Goal: Task Accomplishment & Management: Manage account settings

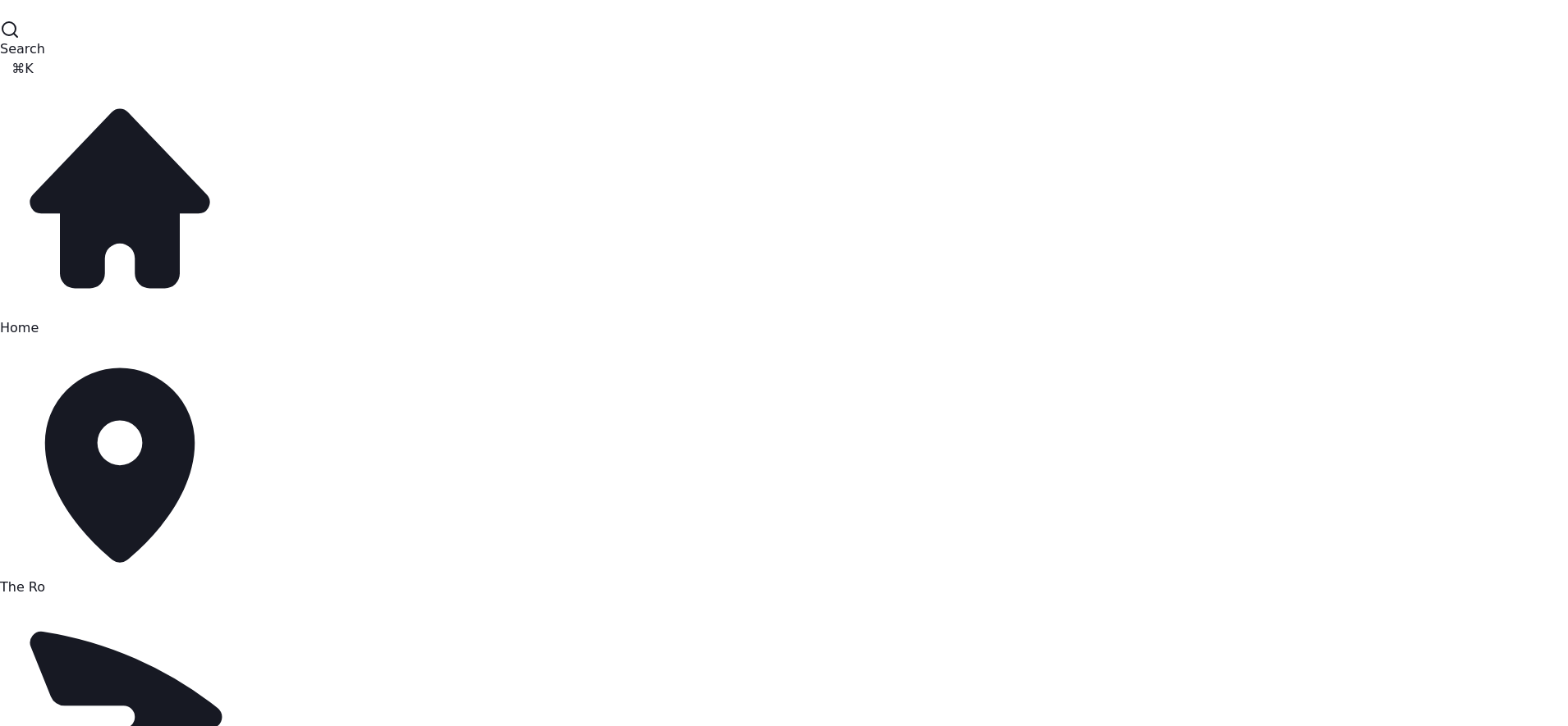
scroll to position [31, 0]
click at [45, 579] on span "The Ro" at bounding box center [22, 587] width 45 height 16
select select "**********"
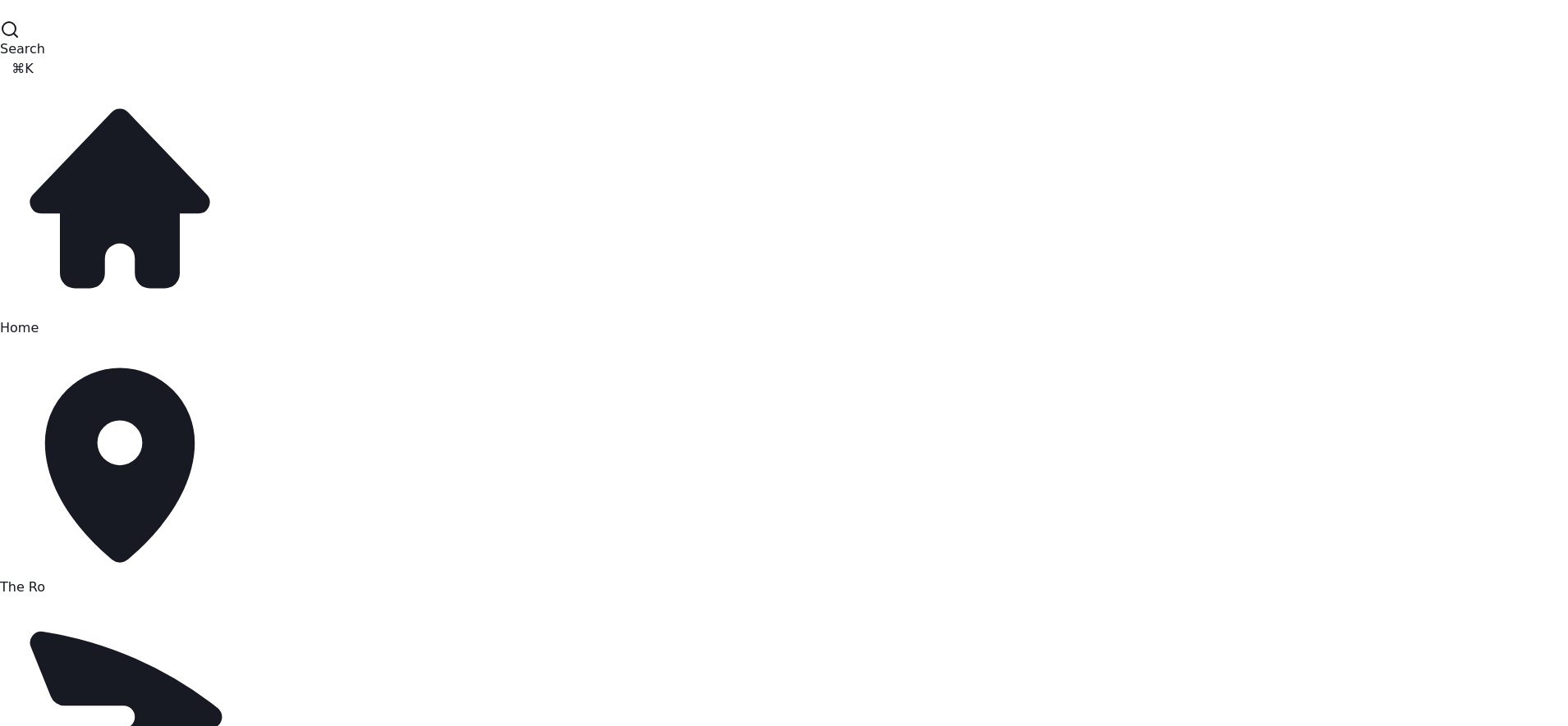
click at [45, 50] on button "Search ⌘K" at bounding box center [22, 49] width 45 height 59
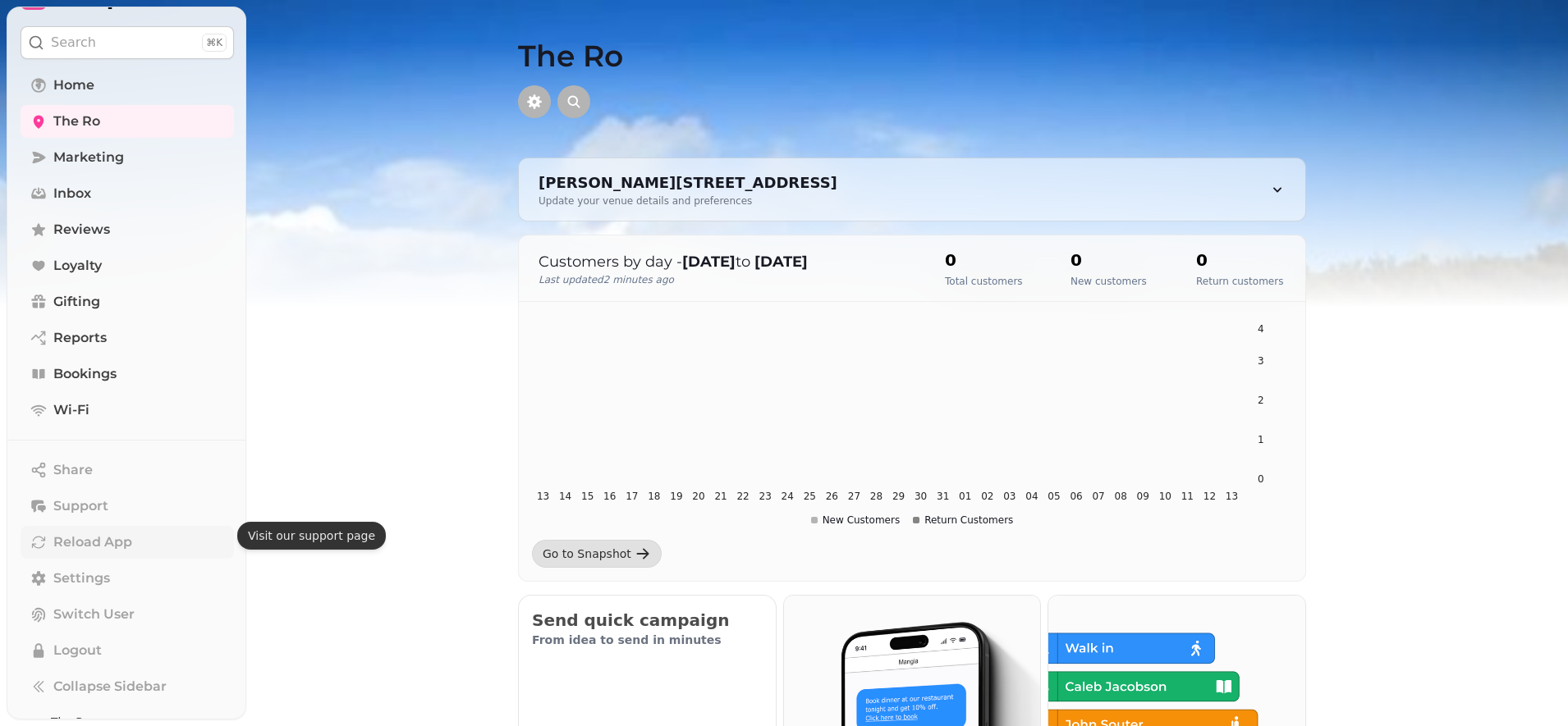
scroll to position [77, 0]
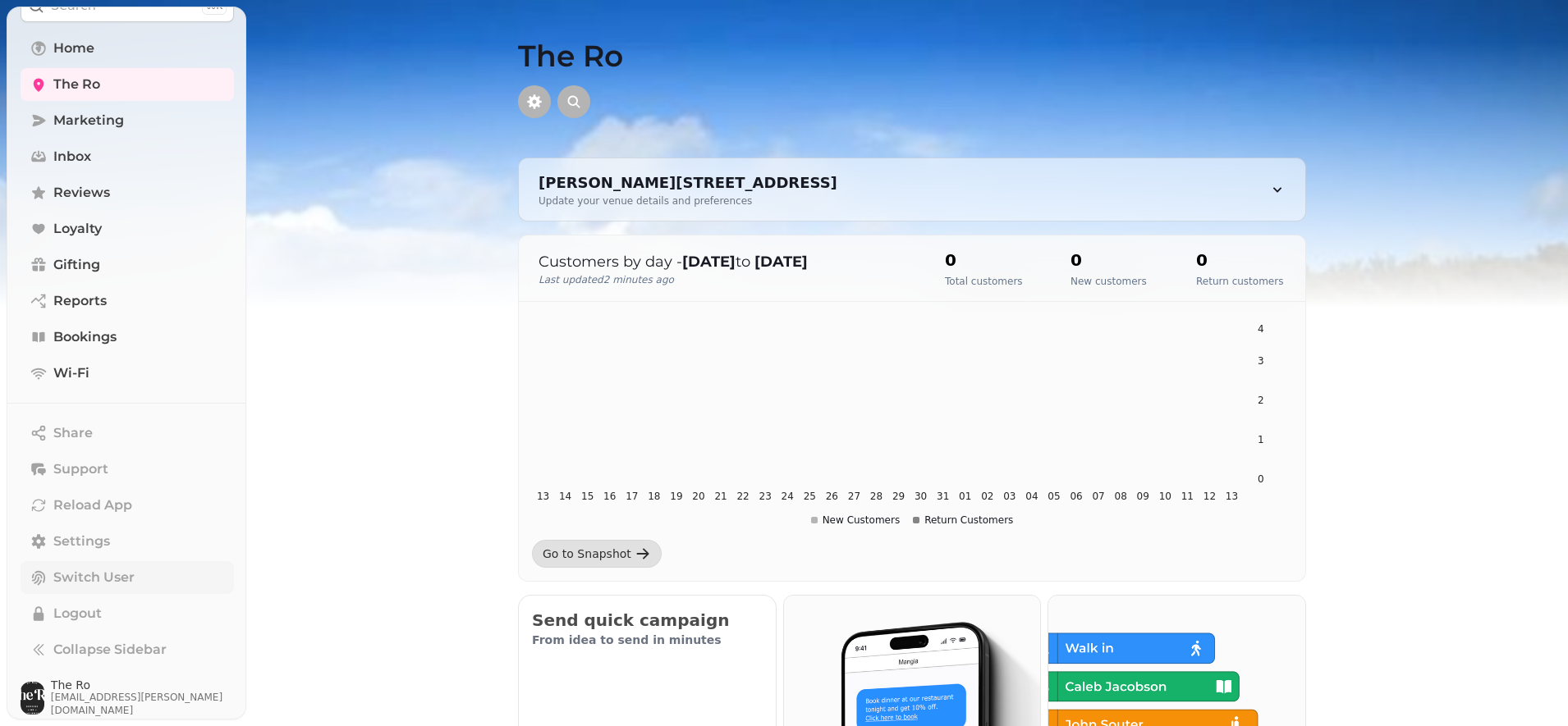
click at [95, 580] on span "Switch User" at bounding box center [94, 577] width 81 height 20
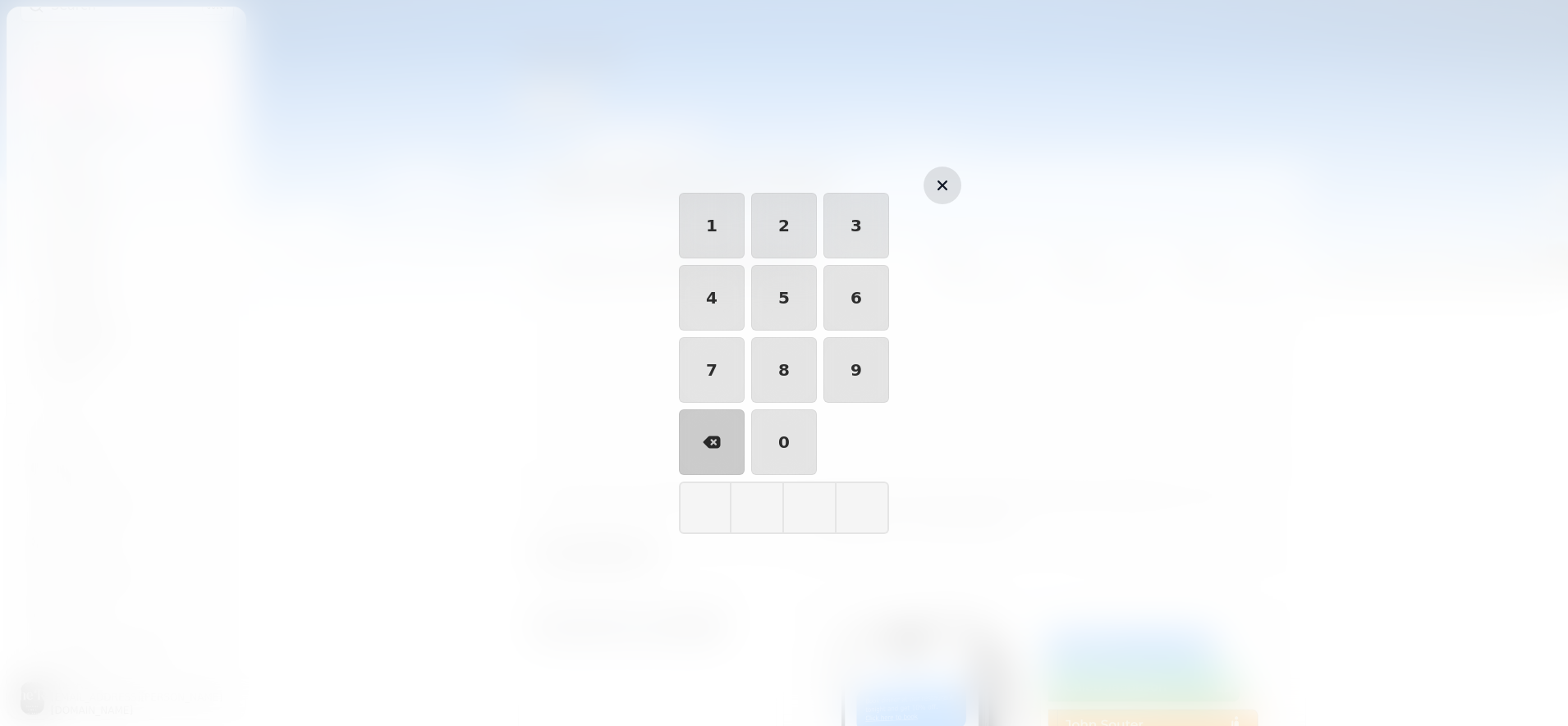
click at [950, 183] on icon "button" at bounding box center [942, 185] width 20 height 20
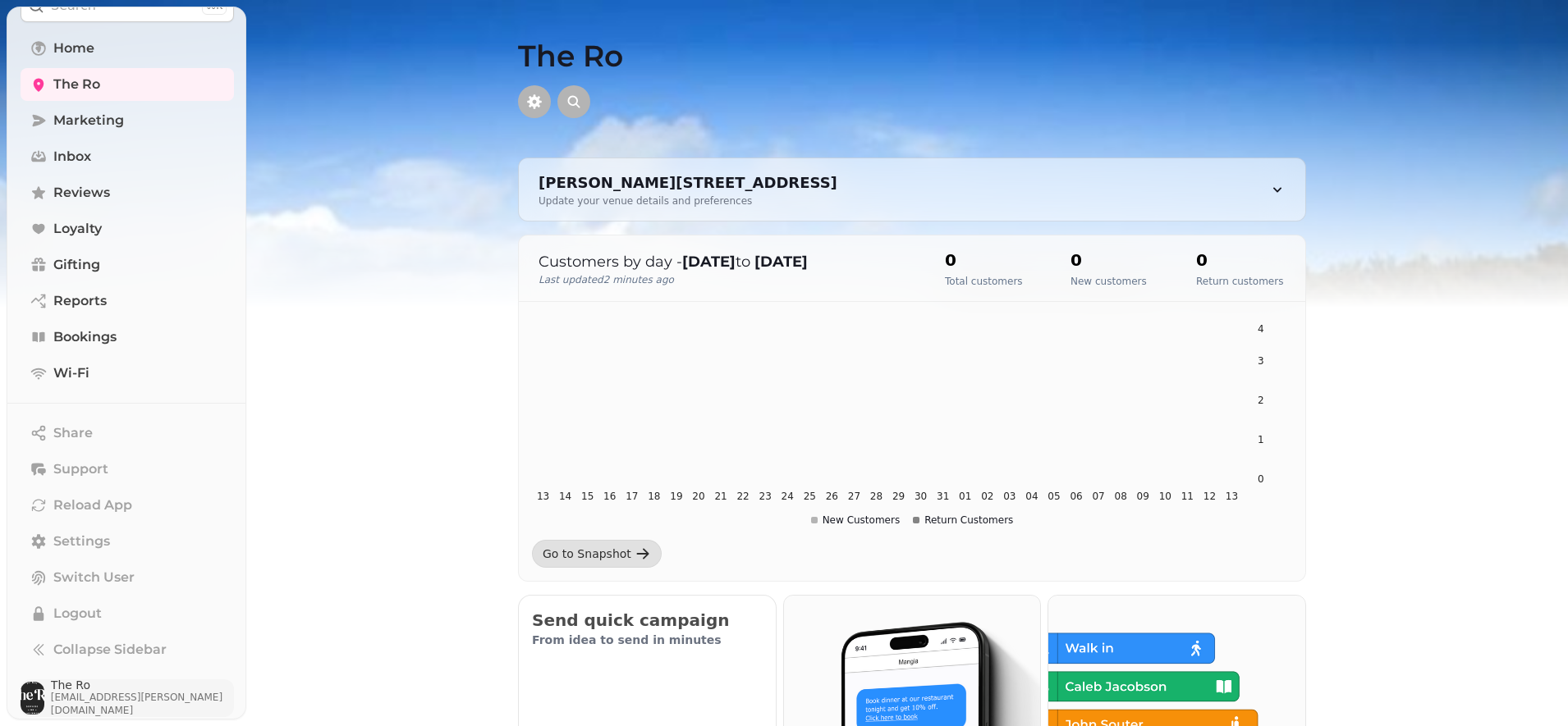
click at [100, 690] on span "The Ro" at bounding box center [143, 685] width 183 height 11
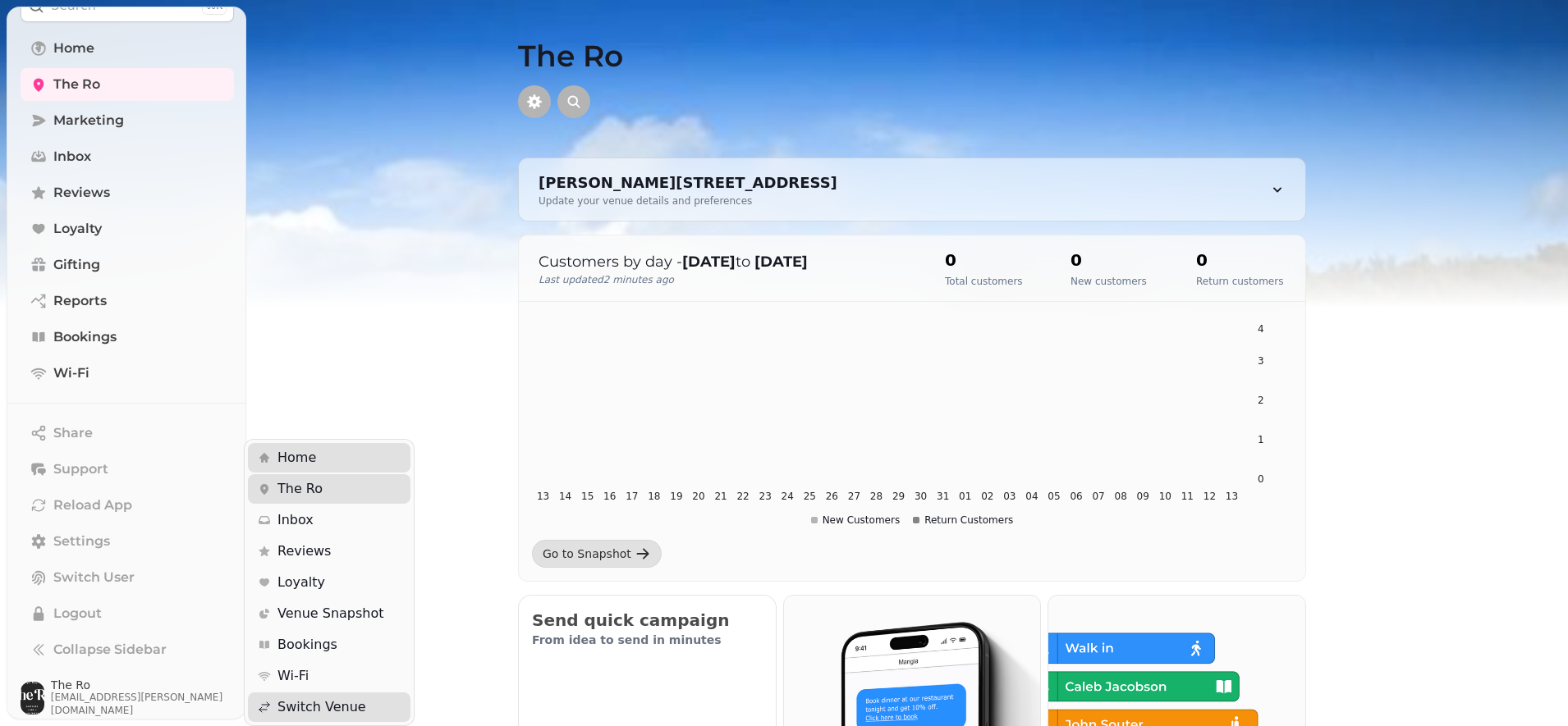
scroll to position [0, 0]
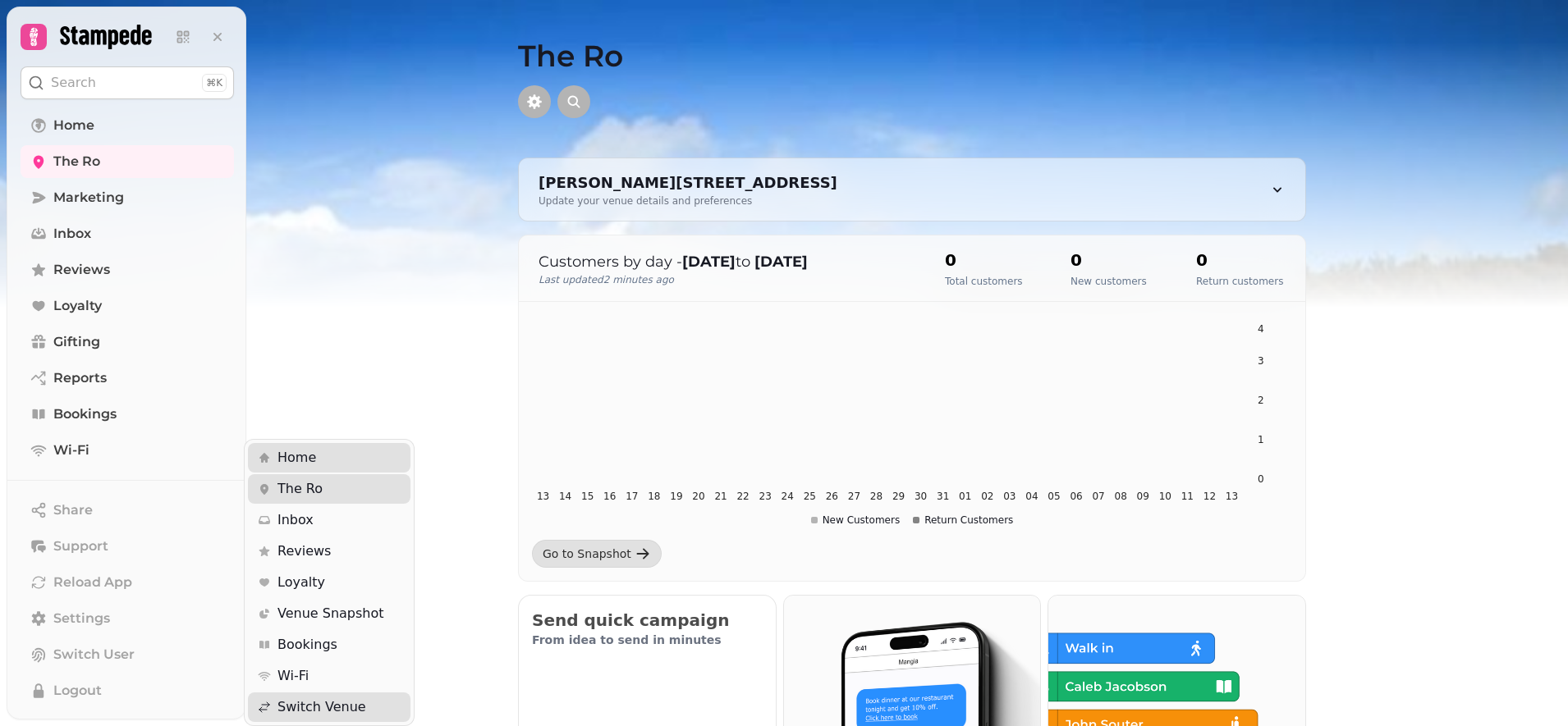
click at [86, 124] on div "Search ⌘K Home The Ro Marketing Inbox Reviews Loyalty Gifting Reports Bookings …" at bounding box center [127, 363] width 240 height 711
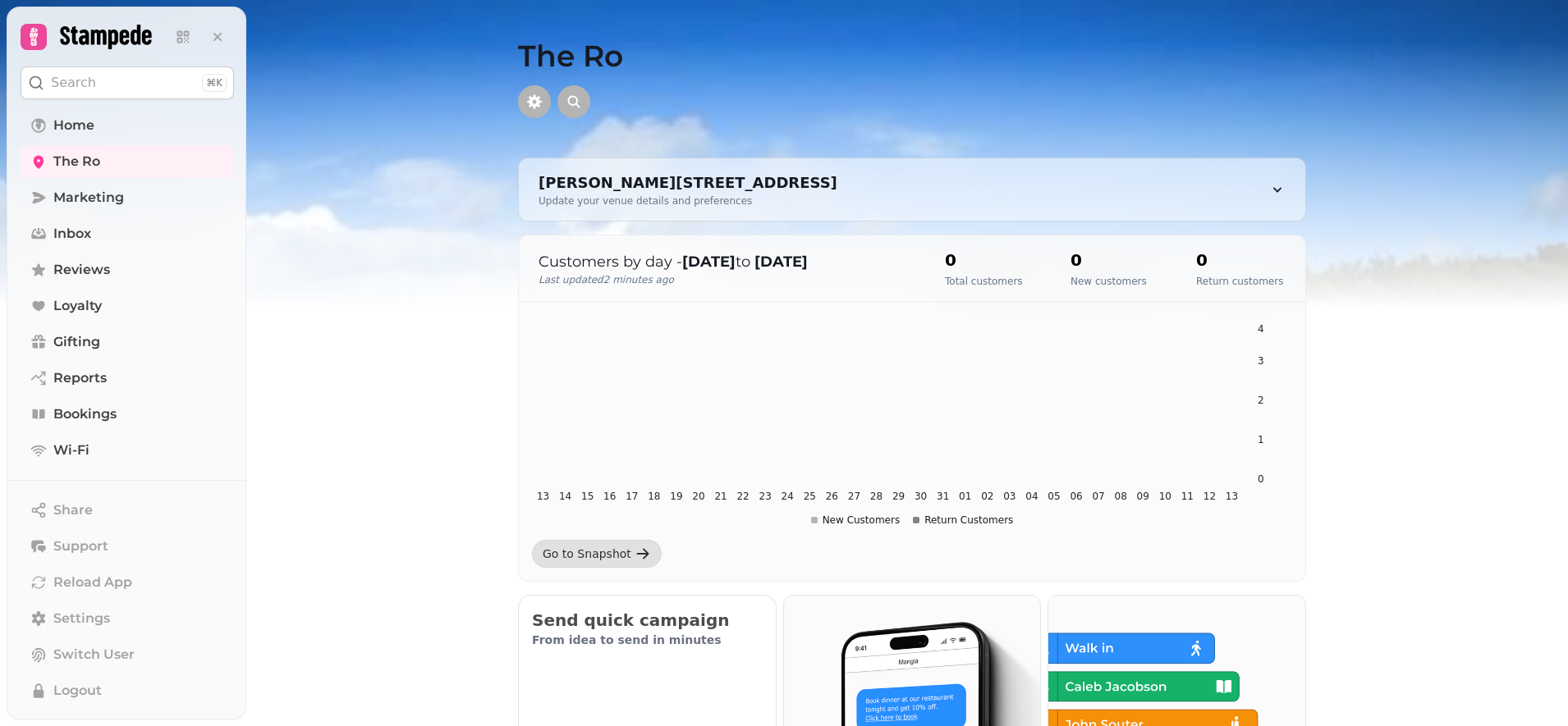
scroll to position [77, 0]
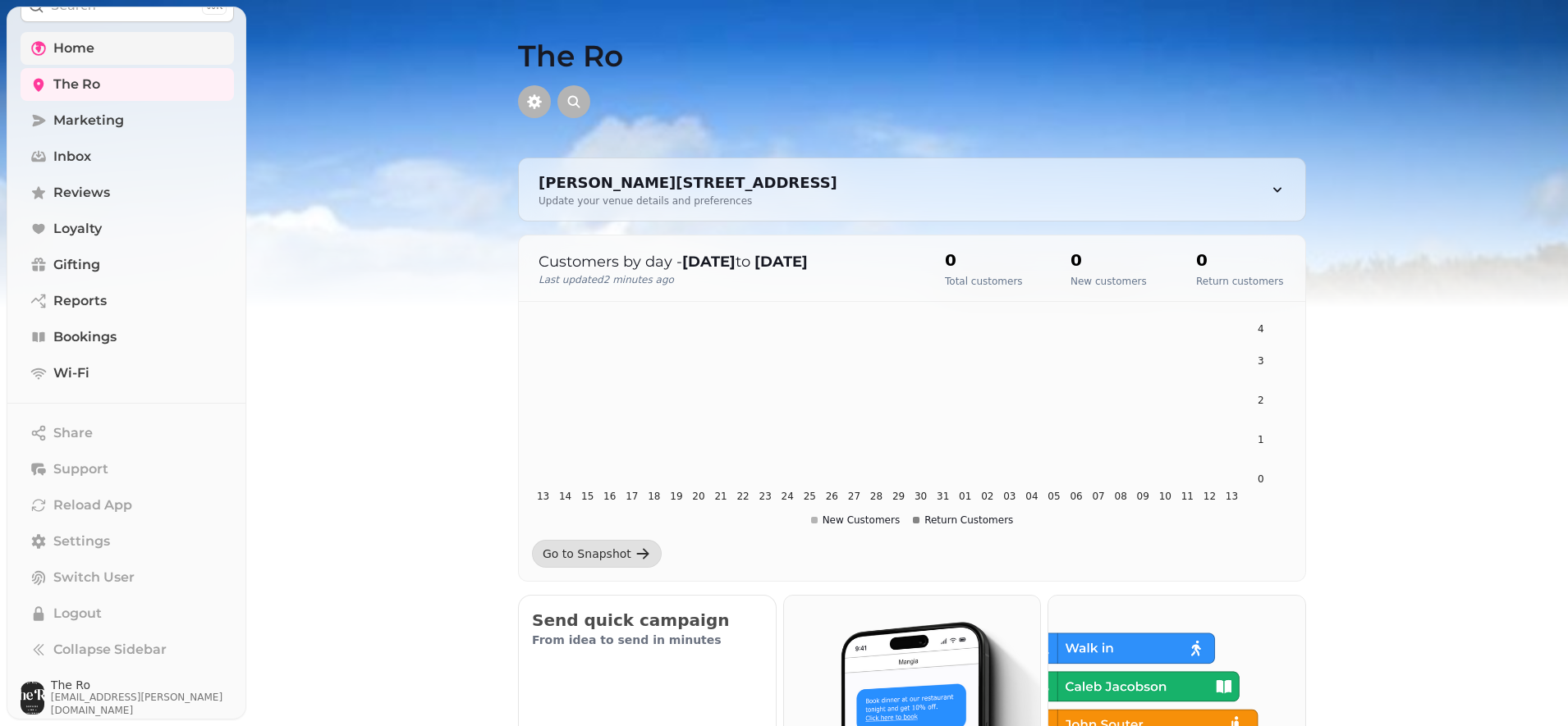
click at [68, 45] on span "Home" at bounding box center [74, 48] width 41 height 20
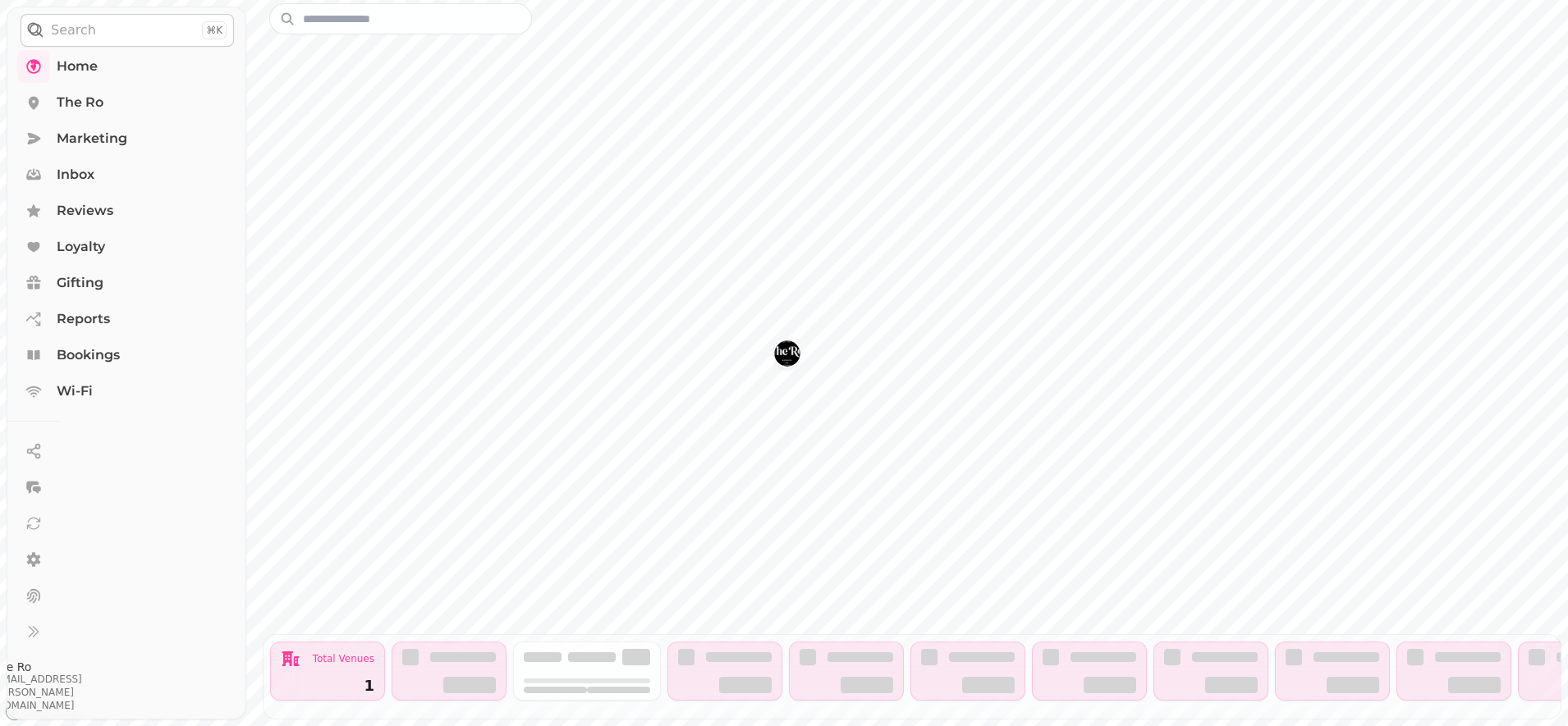
scroll to position [35, 0]
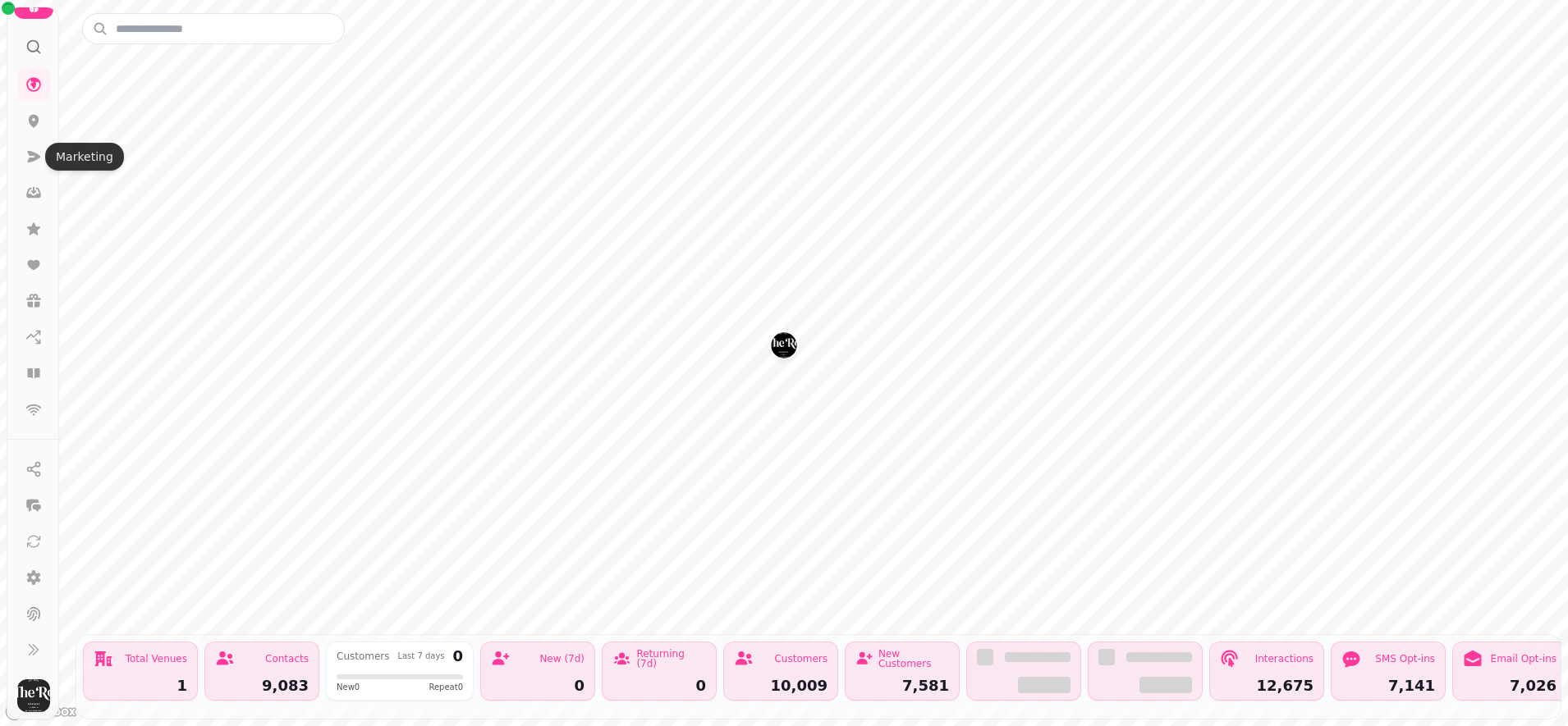
click at [29, 19] on div at bounding box center [34, 40] width 29 height 42
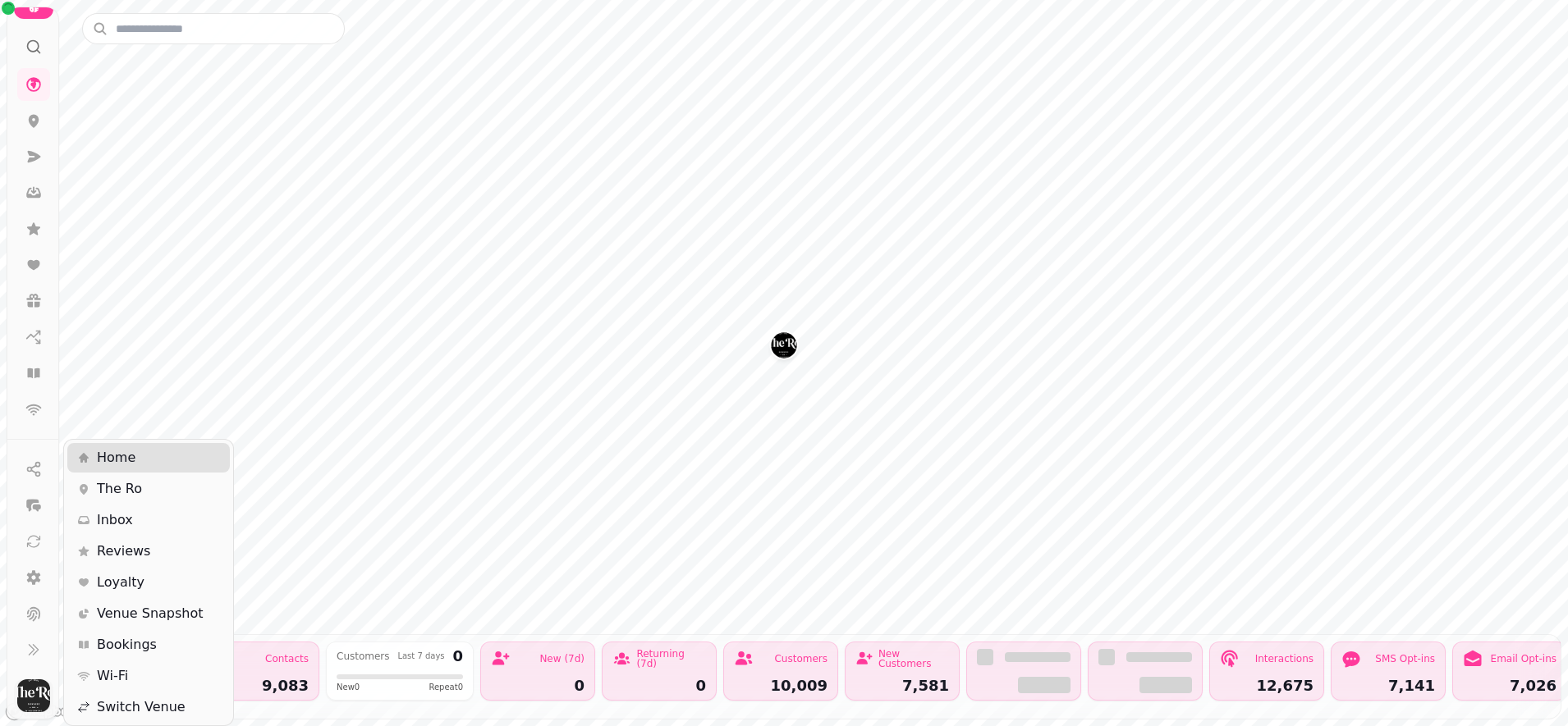
click at [24, 698] on img "button" at bounding box center [34, 696] width 33 height 33
click at [151, 700] on span "Switch Venue" at bounding box center [141, 707] width 89 height 20
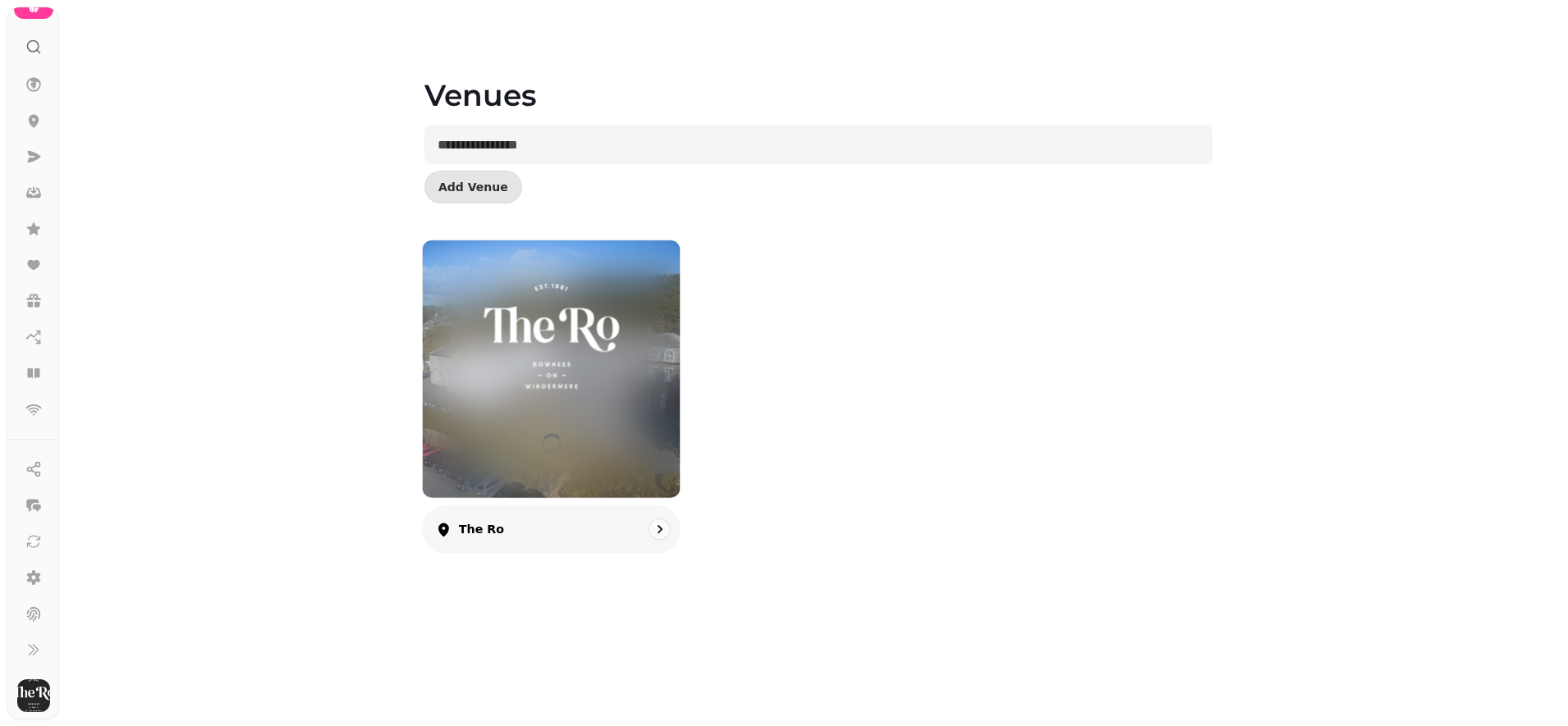
click at [582, 413] on div at bounding box center [551, 368] width 257 height 257
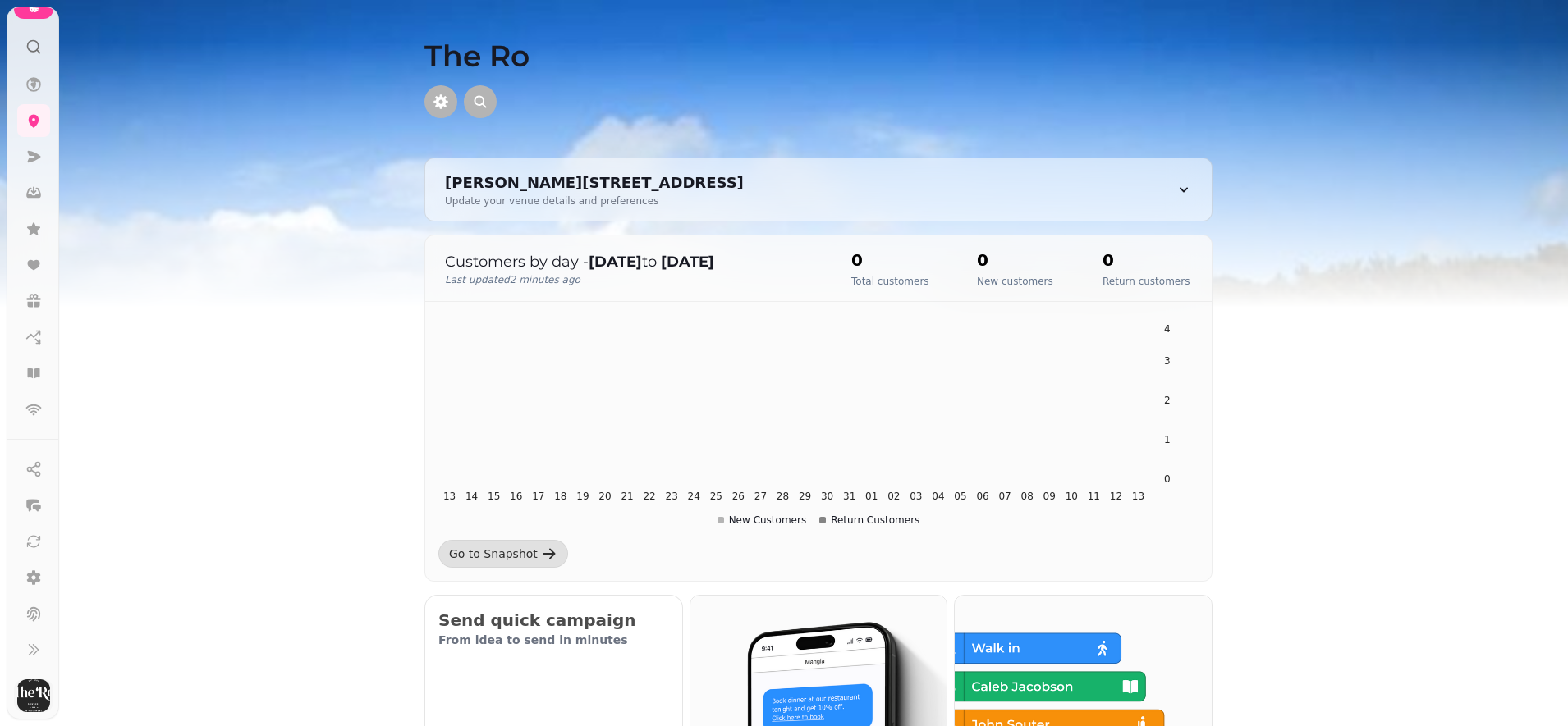
click at [25, 701] on img "button" at bounding box center [34, 696] width 33 height 33
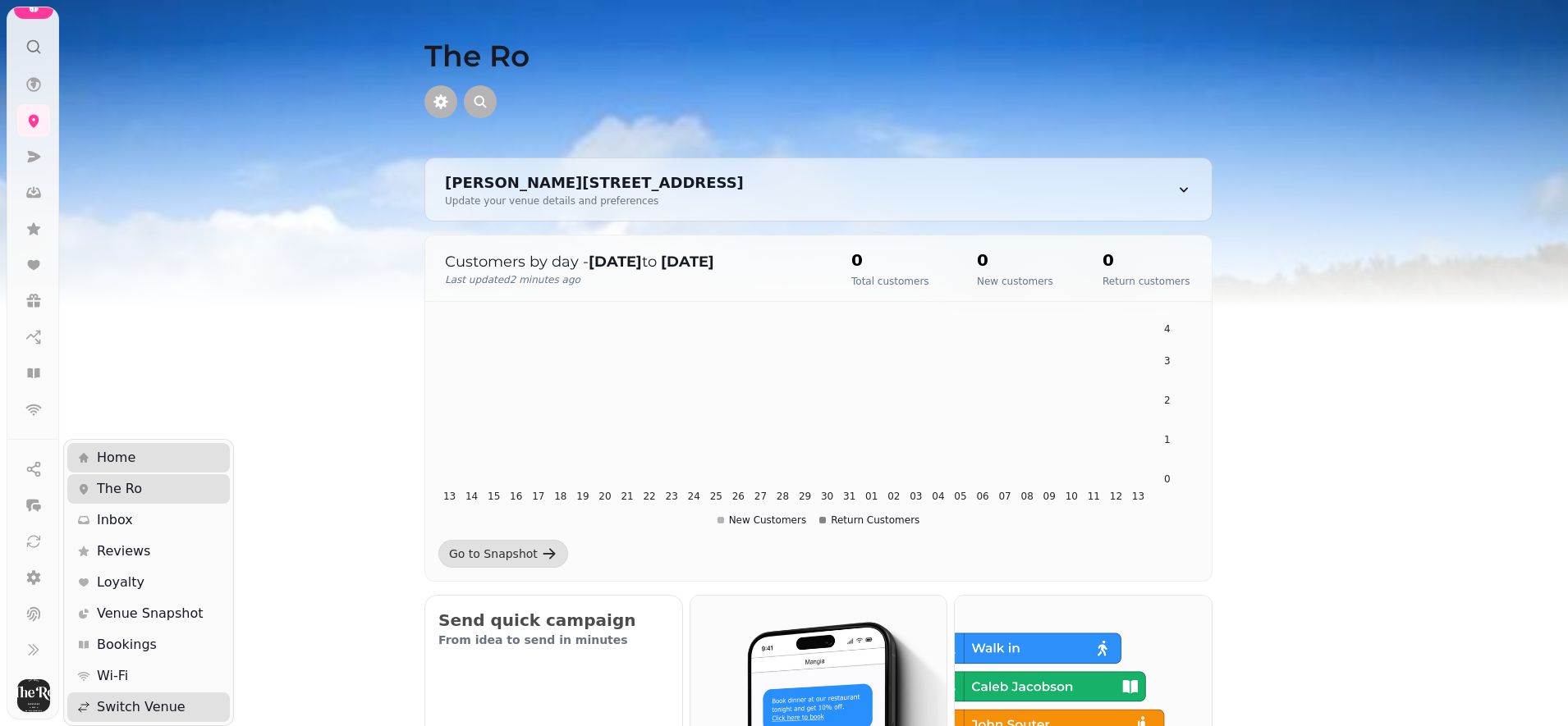
click at [24, 5] on div "The Ro Helm Rd, Bowness-on-Windermere, Windermere LA23 3BA, UK Update your venu…" at bounding box center [784, 363] width 1568 height 726
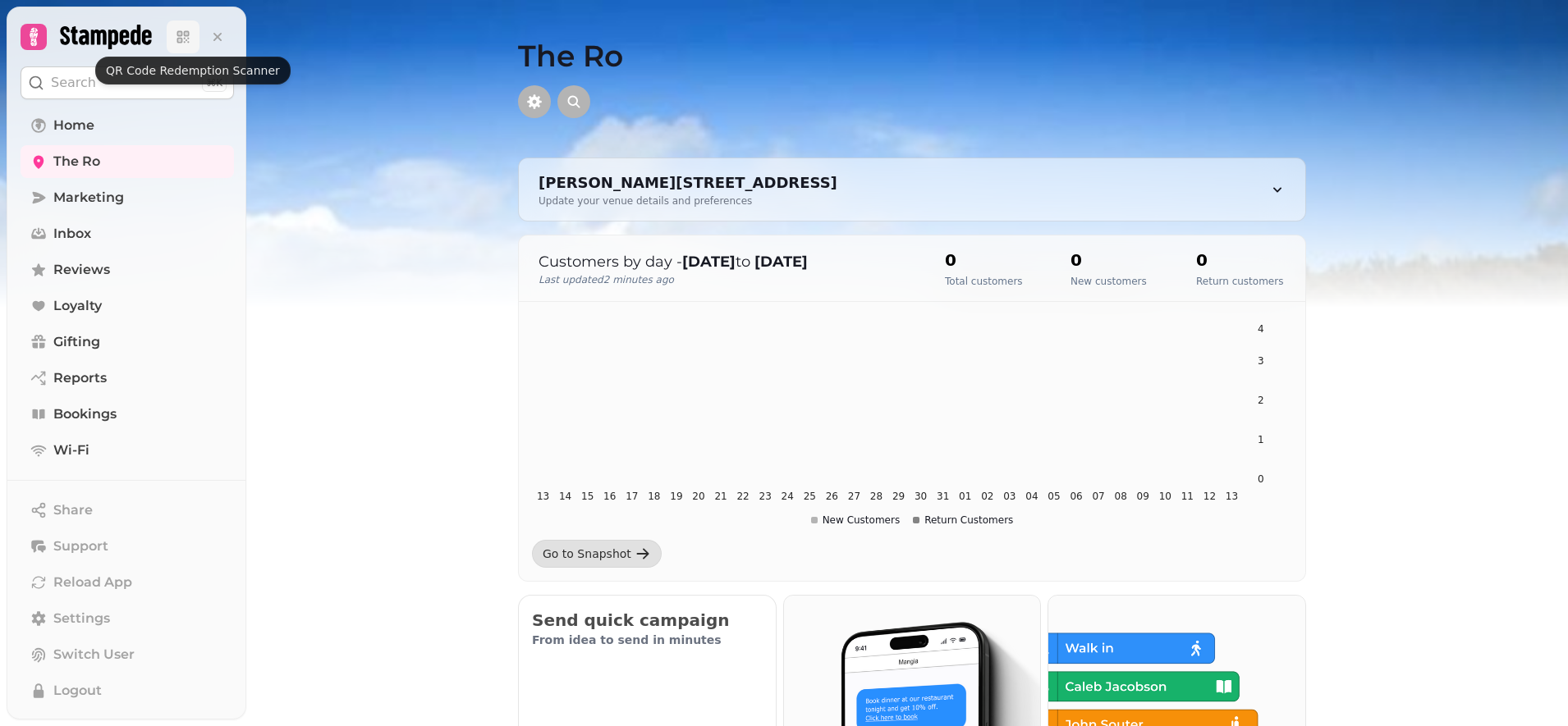
click at [182, 35] on icon at bounding box center [180, 34] width 6 height 6
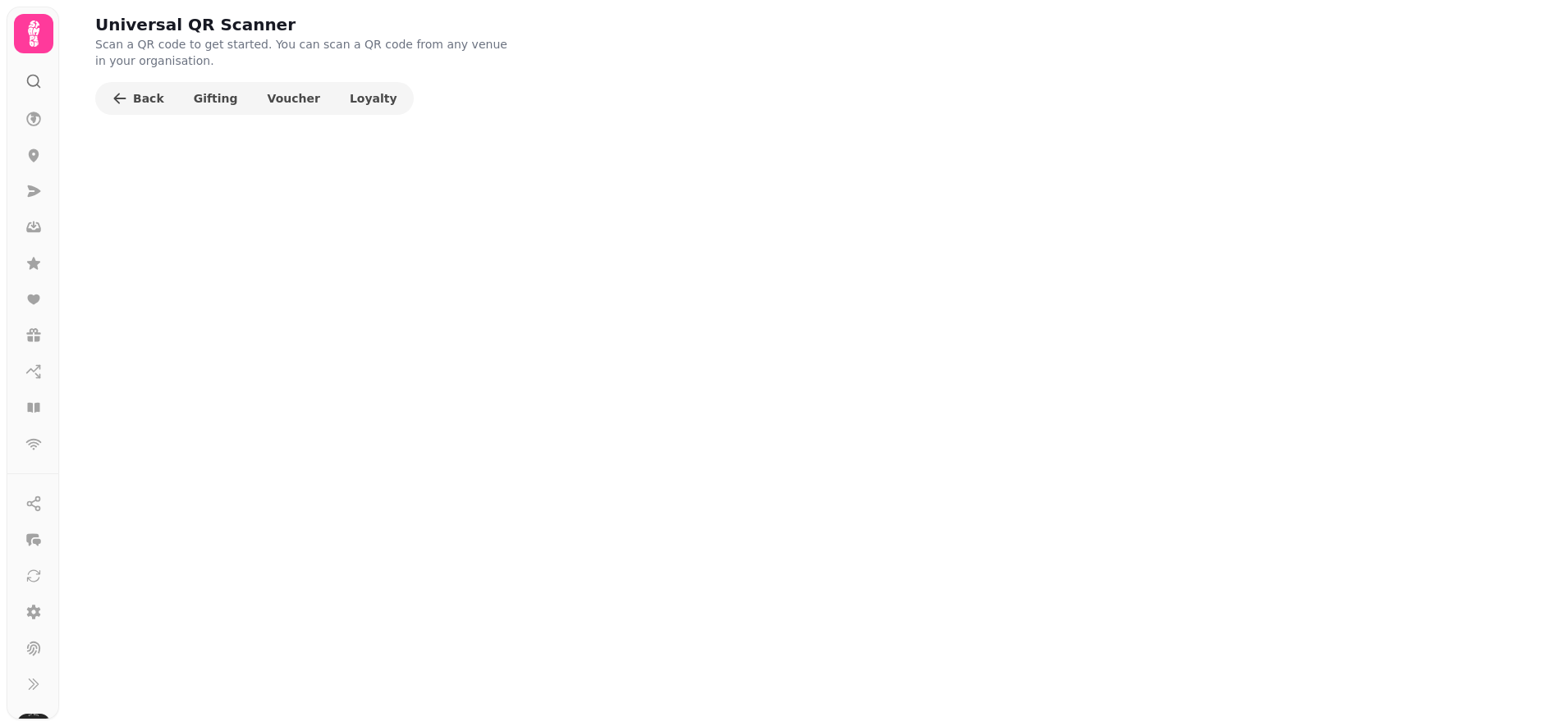
click at [33, 34] on icon at bounding box center [34, 34] width 33 height 33
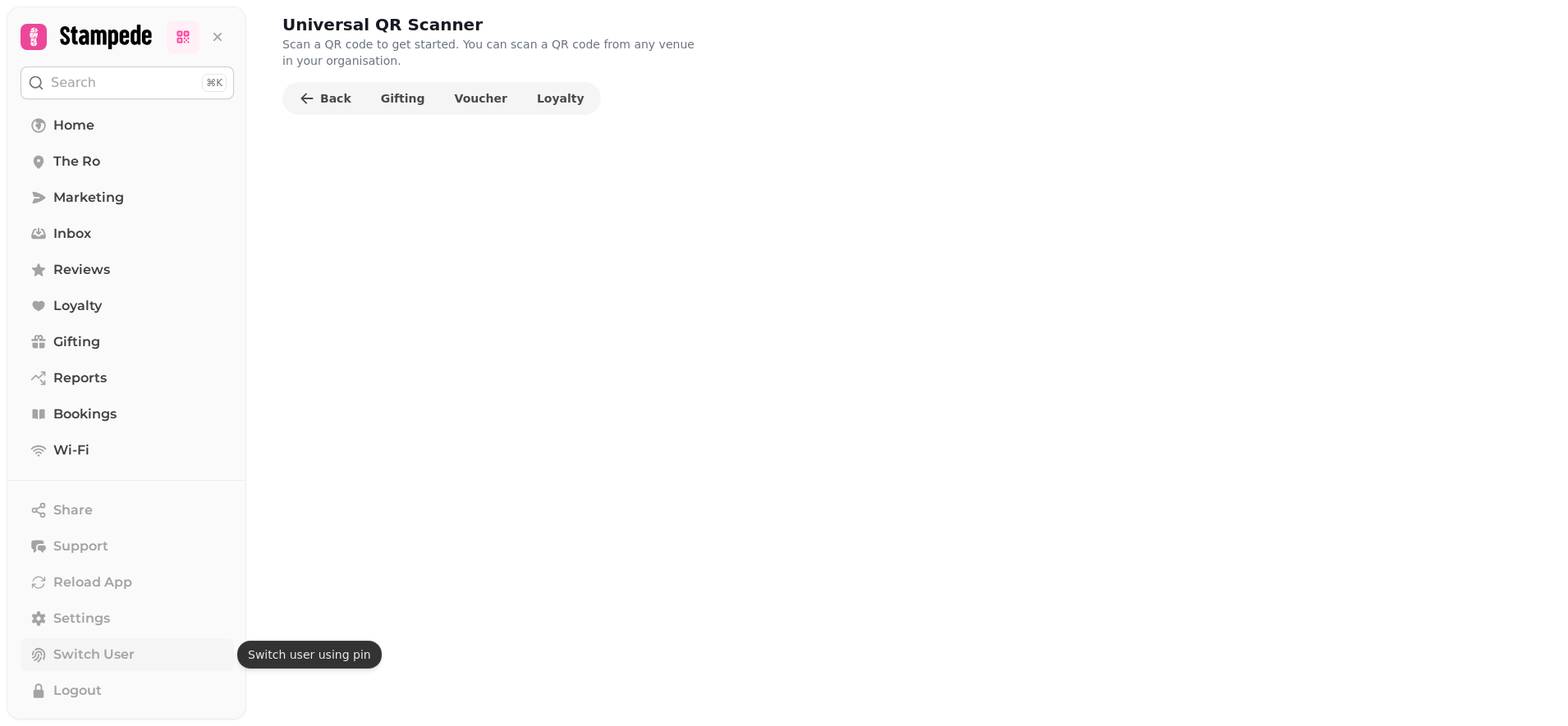
click at [80, 661] on span "Switch User" at bounding box center [94, 654] width 81 height 20
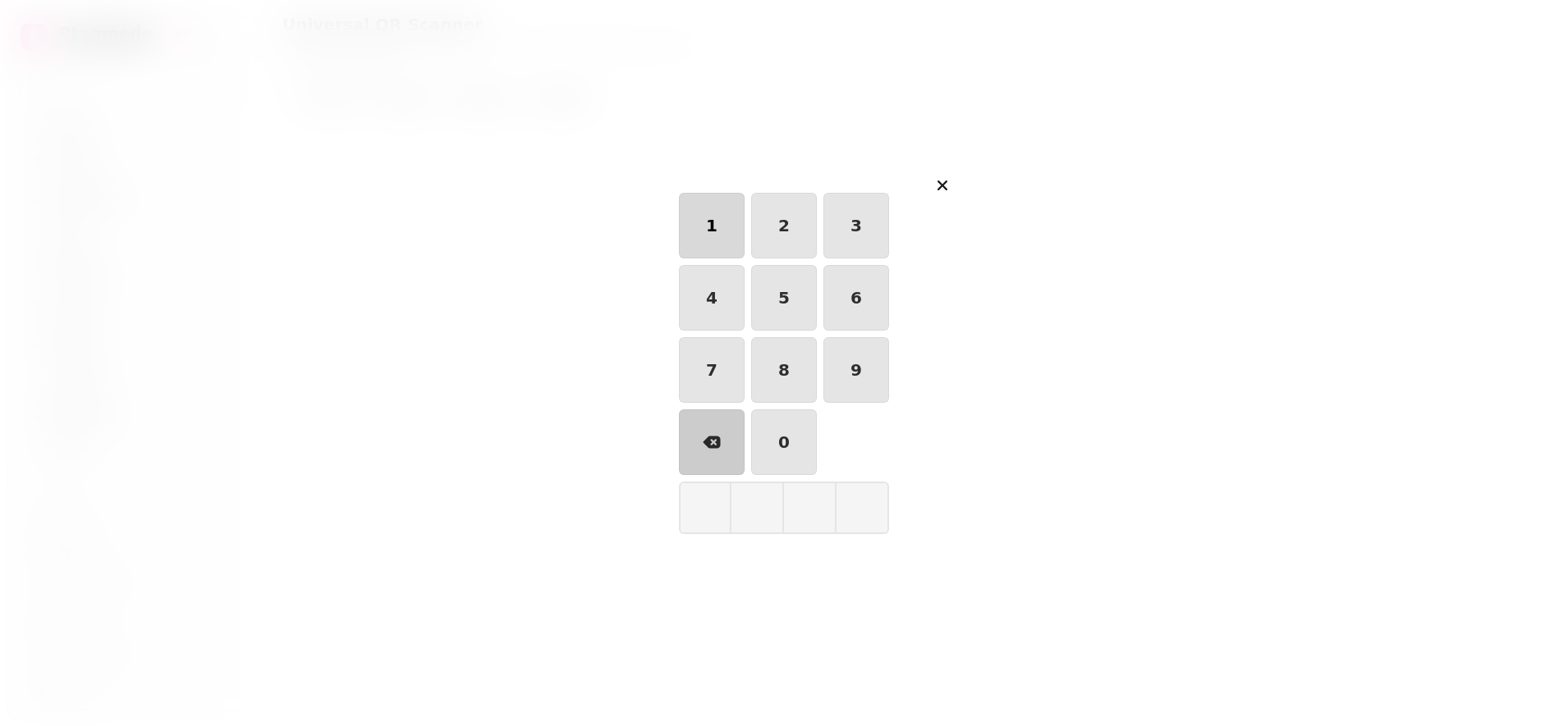
click at [733, 220] on button "1" at bounding box center [712, 226] width 66 height 66
click at [778, 220] on button "2" at bounding box center [784, 226] width 66 height 66
click at [871, 221] on button "3" at bounding box center [856, 226] width 66 height 66
click at [736, 262] on div "1 2 3 4 5 6 7 8 9 0" at bounding box center [784, 334] width 210 height 283
click at [733, 274] on button "4" at bounding box center [712, 298] width 66 height 66
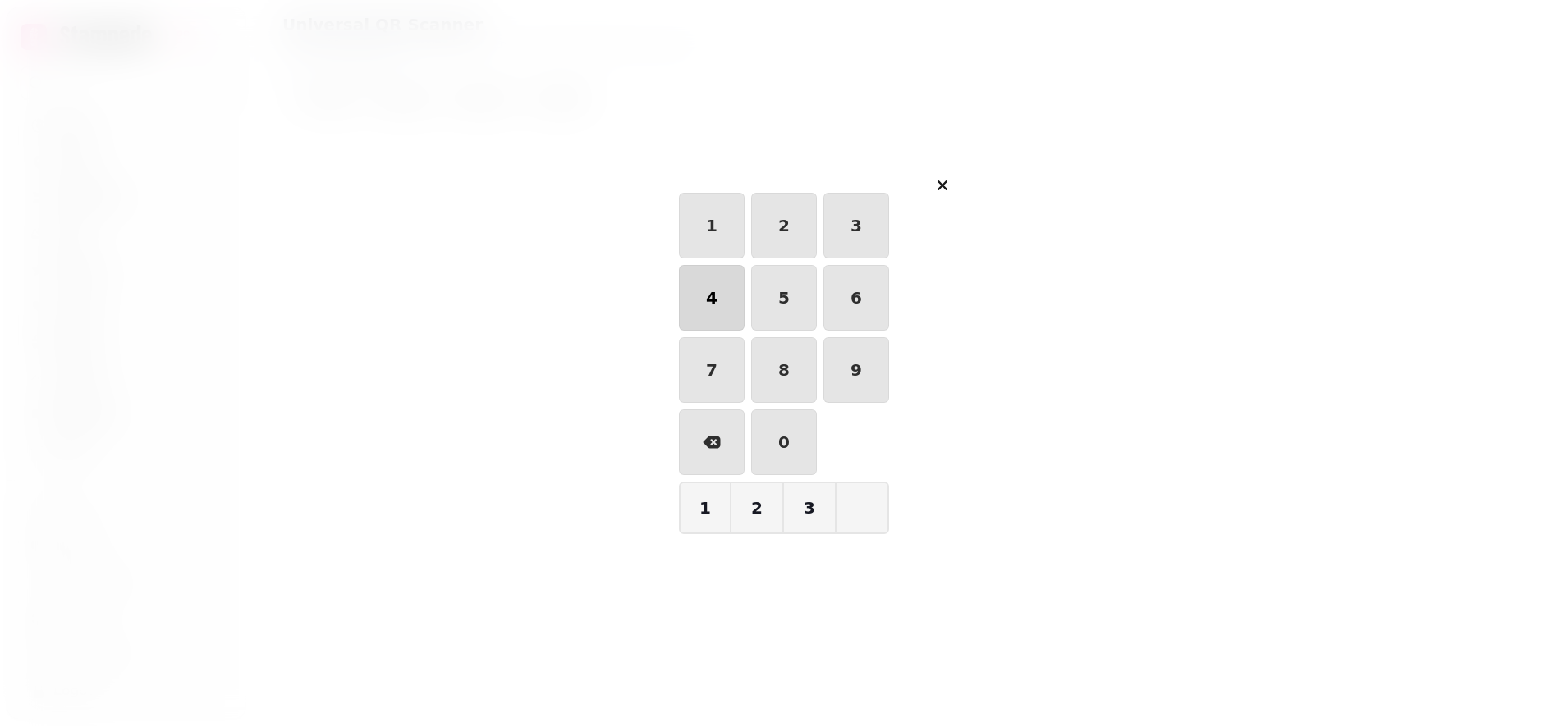
type input "****"
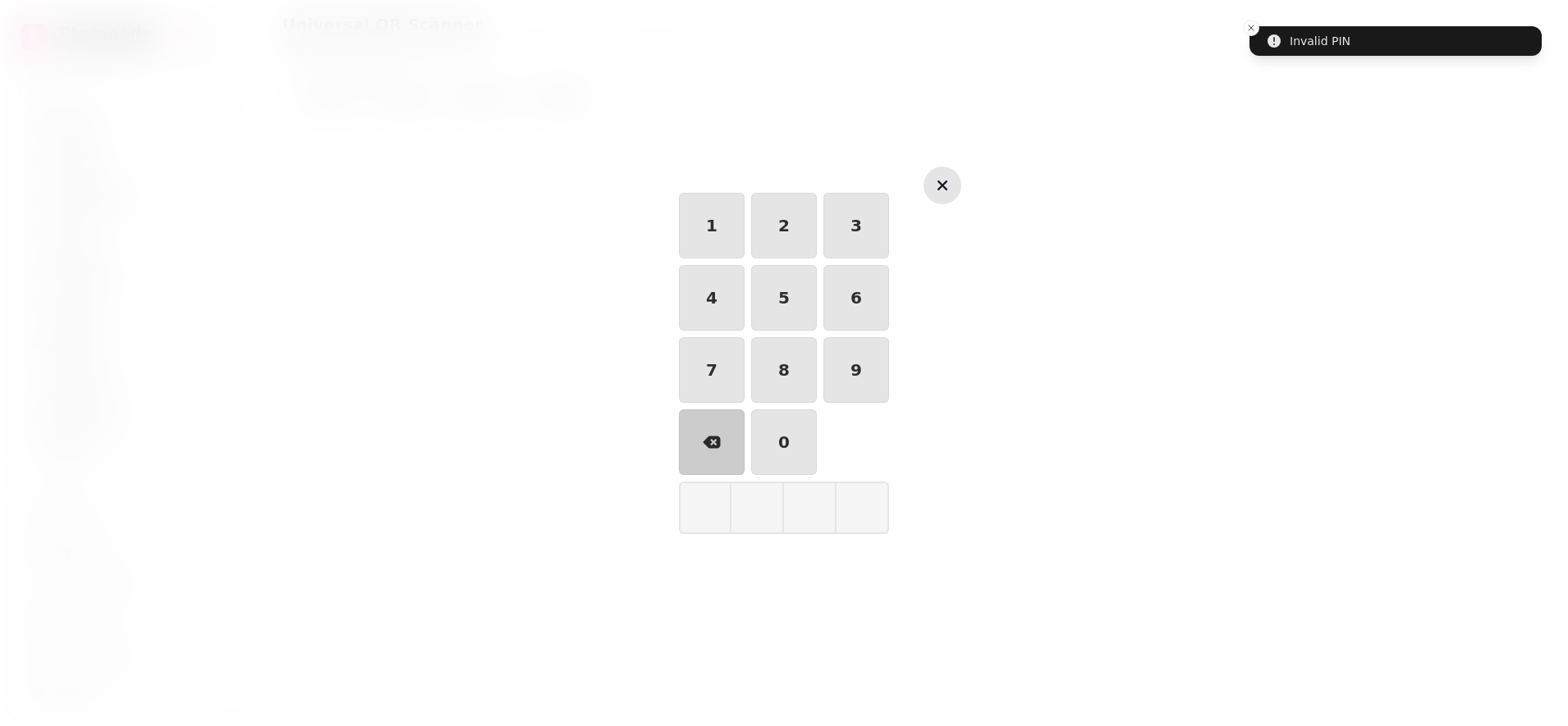
click at [941, 188] on icon "button" at bounding box center [942, 185] width 20 height 20
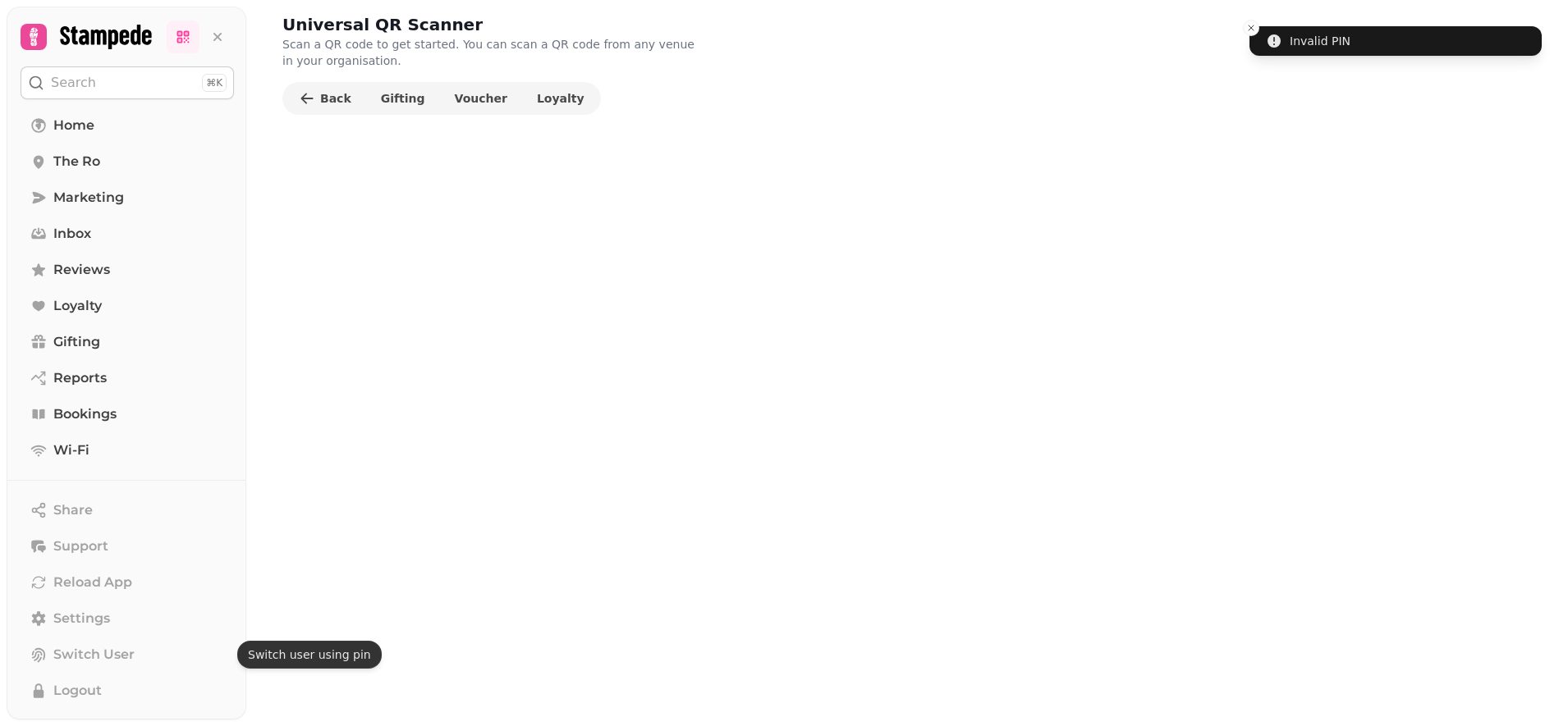
click at [93, 43] on icon at bounding box center [105, 36] width 91 height 24
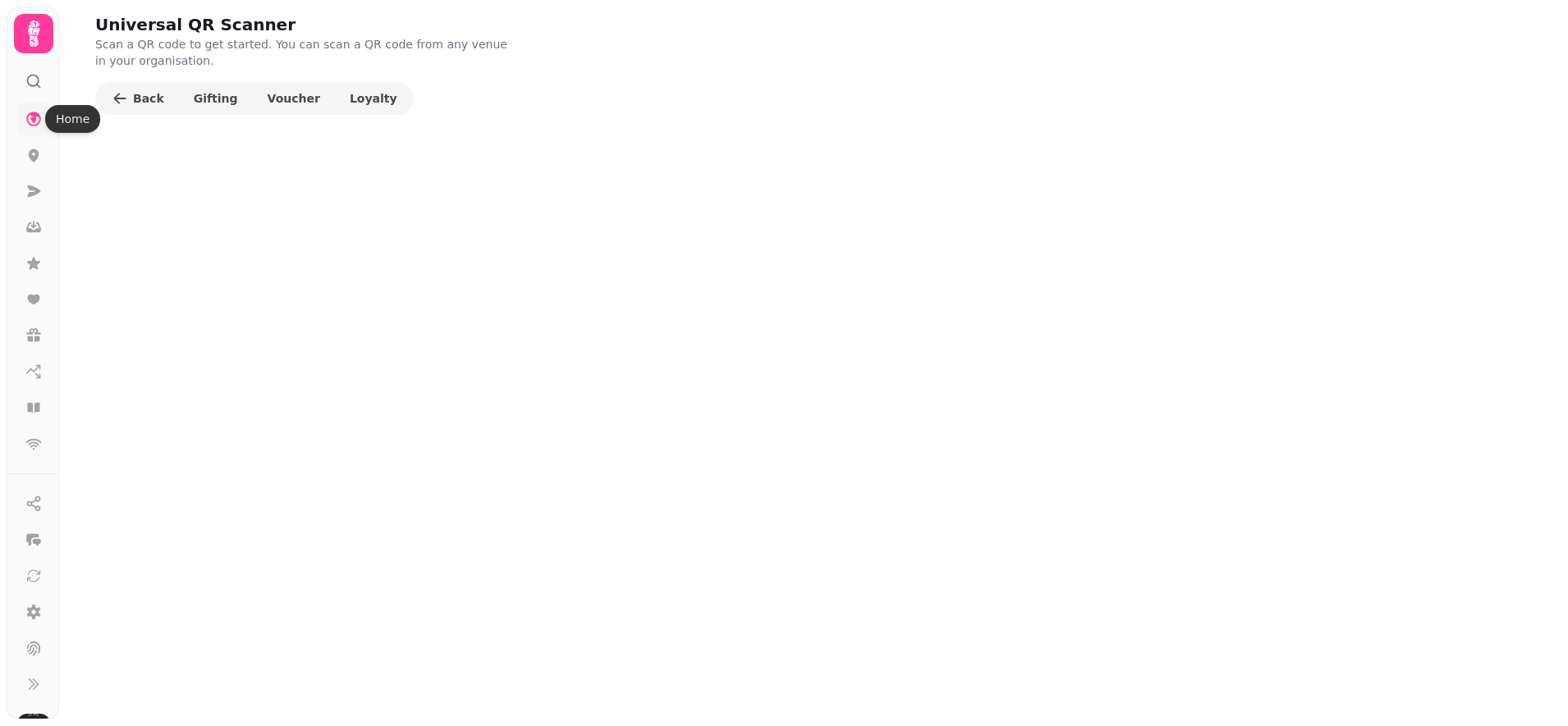
click at [36, 121] on icon at bounding box center [33, 118] width 16 height 16
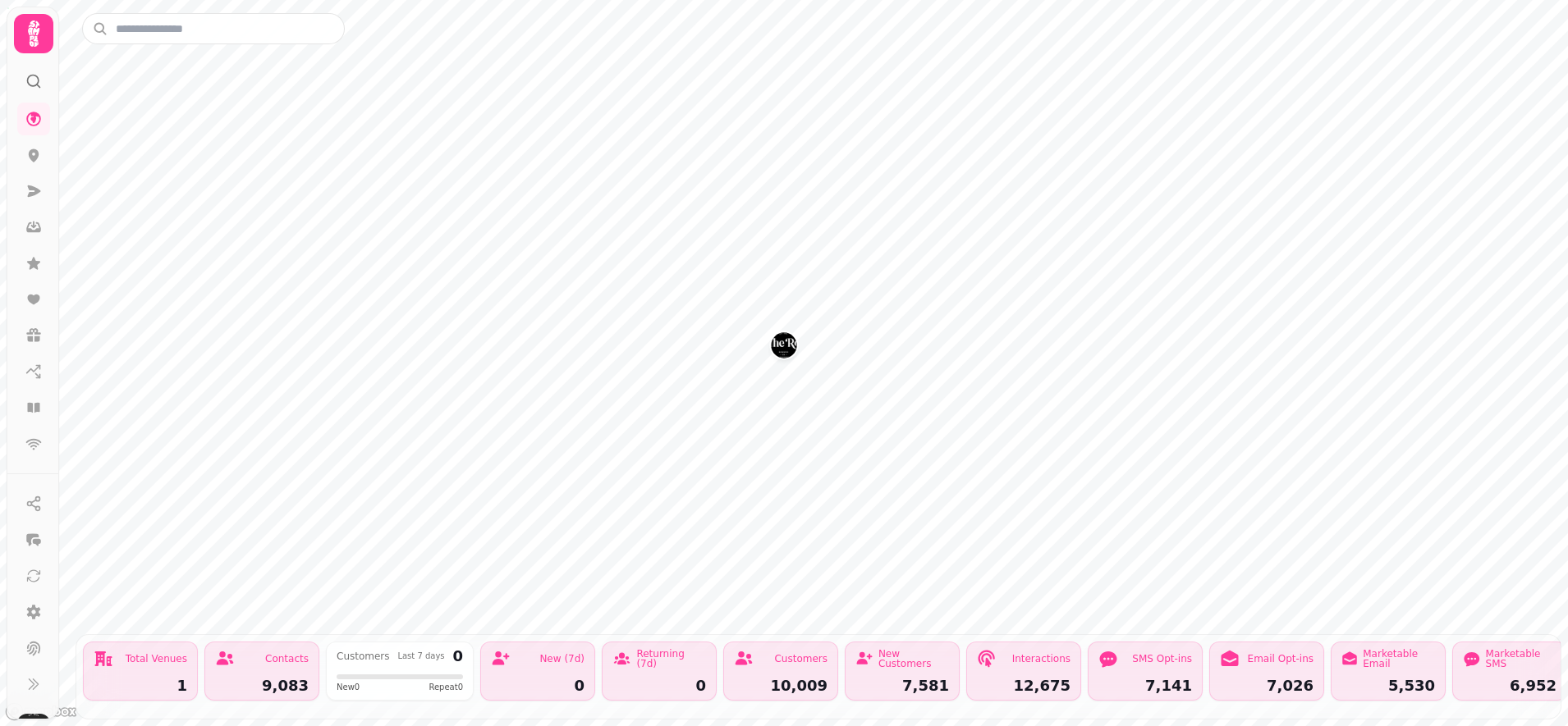
click at [21, 22] on icon at bounding box center [34, 34] width 33 height 33
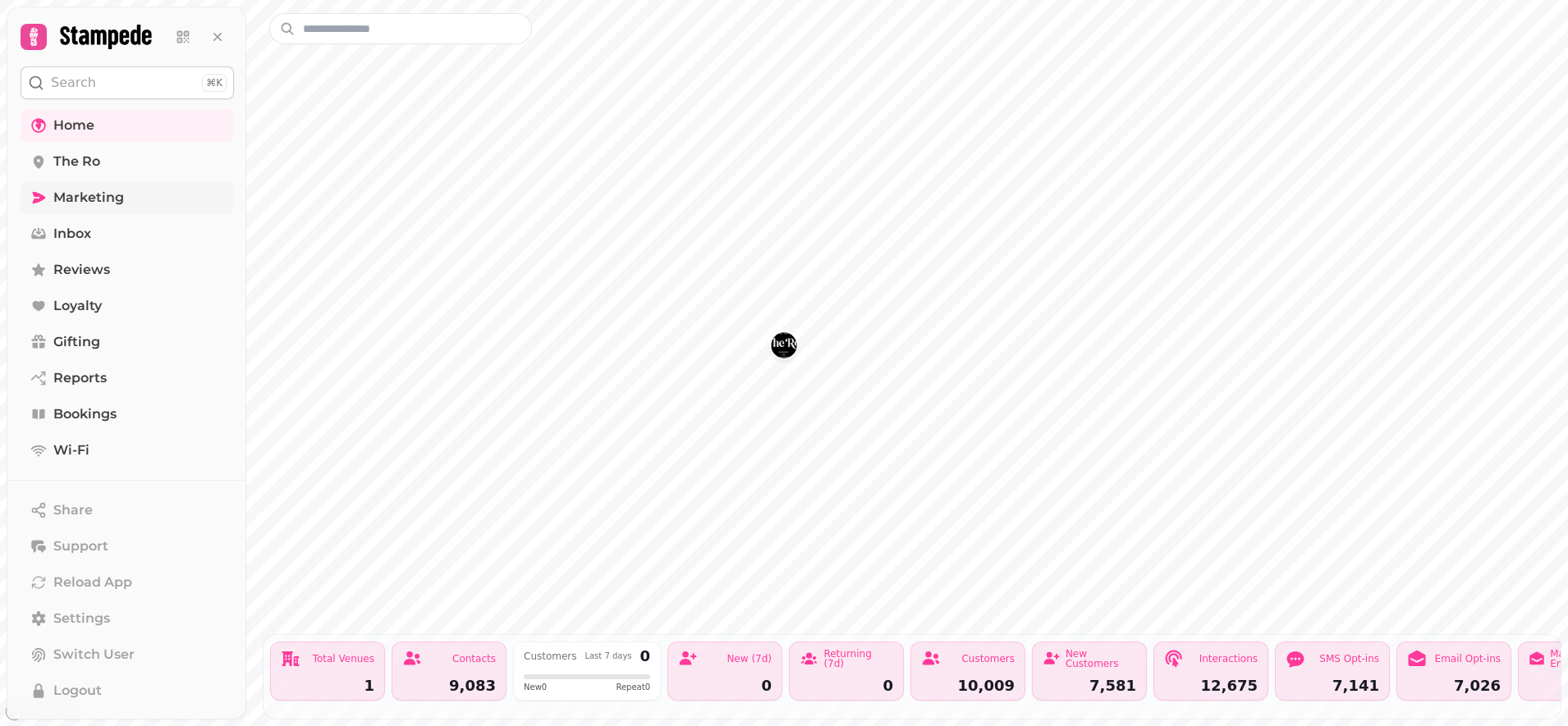
click at [89, 201] on span "Marketing" at bounding box center [89, 197] width 71 height 20
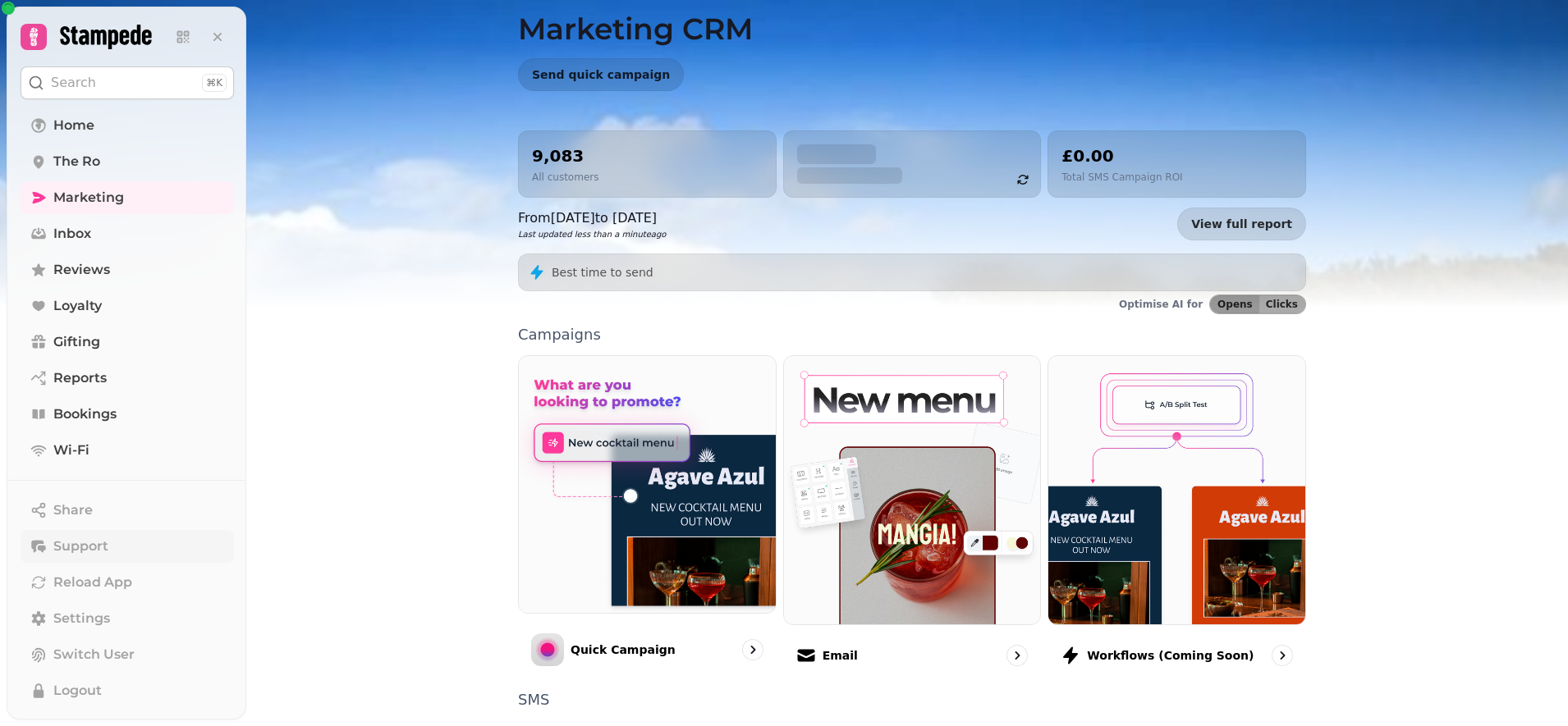
scroll to position [103, 0]
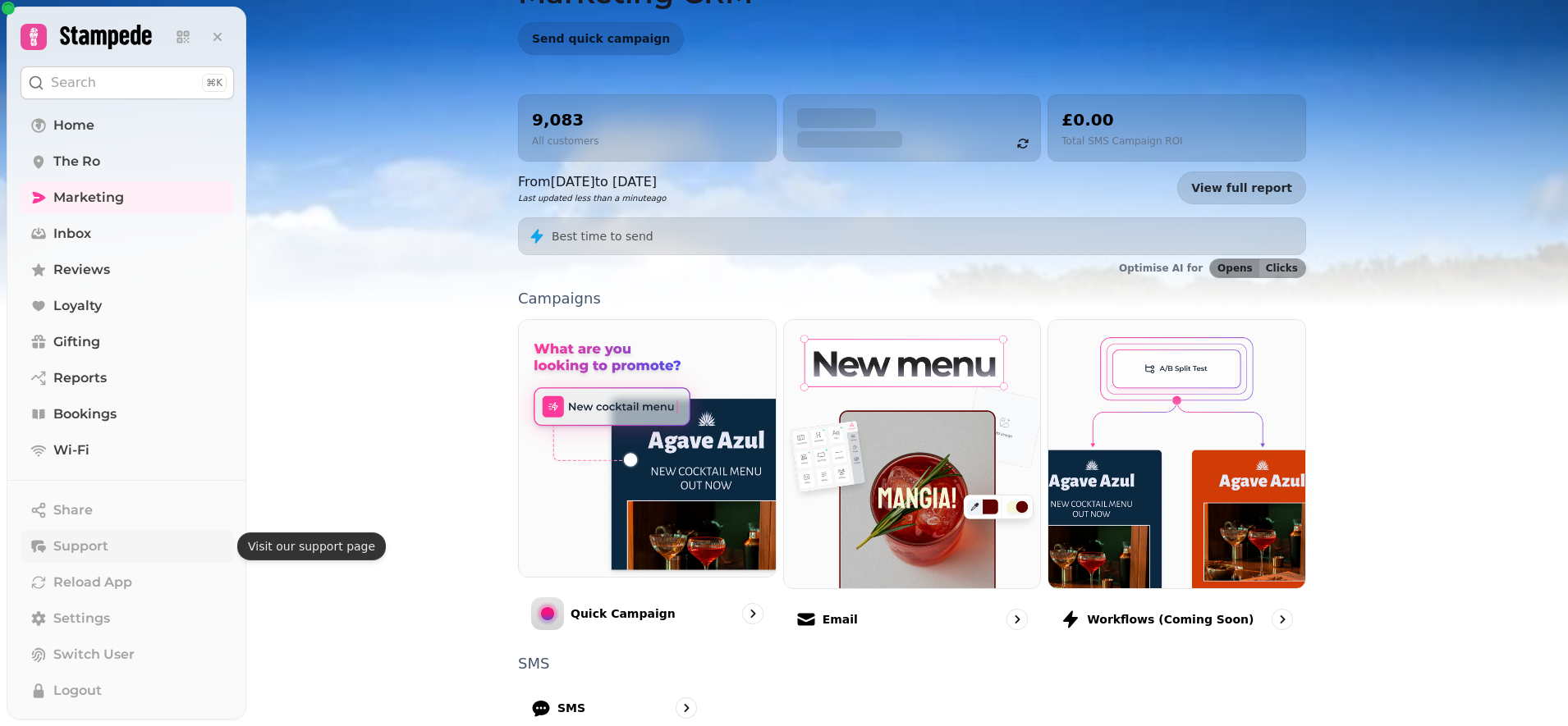
click at [91, 532] on button "Support" at bounding box center [127, 546] width 214 height 33
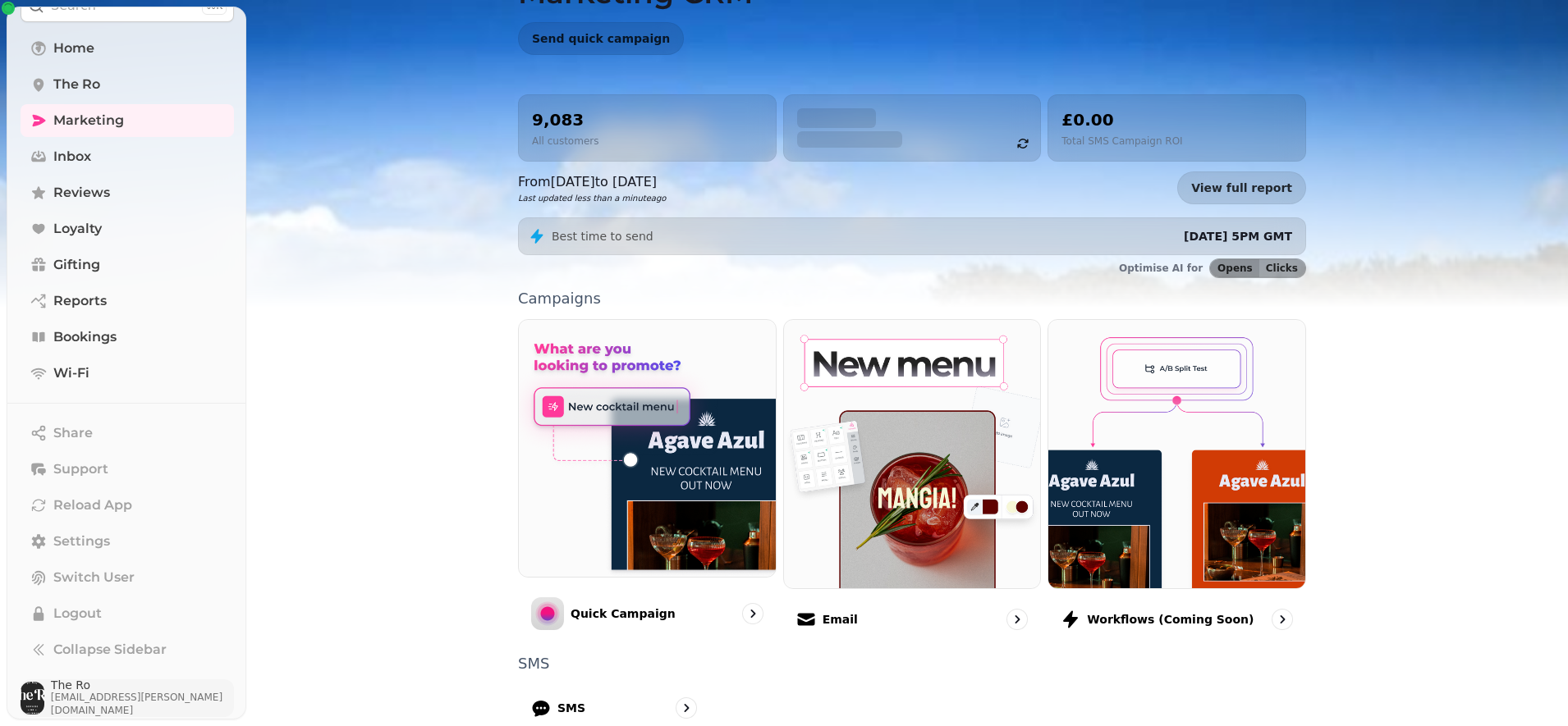
click at [99, 697] on span "[EMAIL_ADDRESS][PERSON_NAME][DOMAIN_NAME]" at bounding box center [143, 704] width 183 height 26
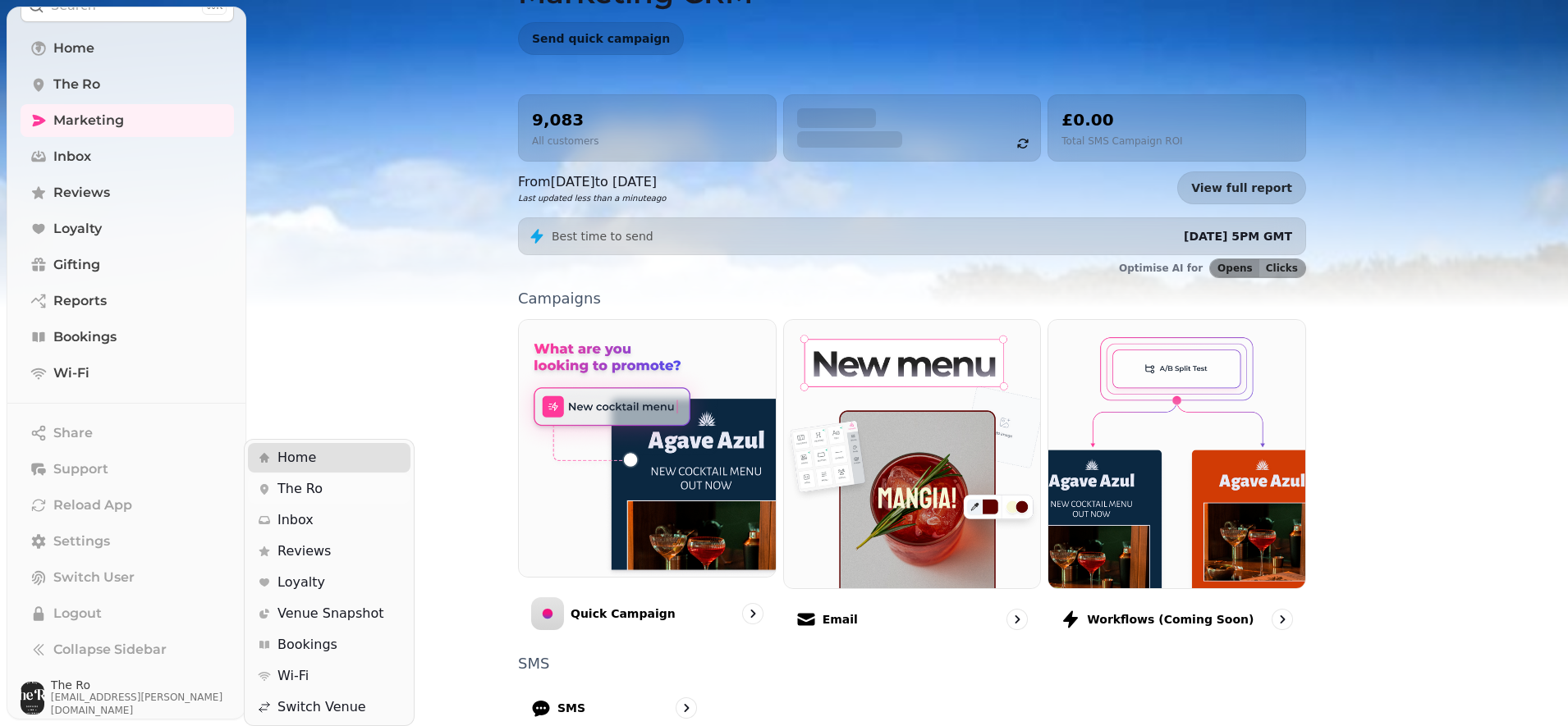
click at [307, 489] on span "The Ro" at bounding box center [300, 488] width 45 height 20
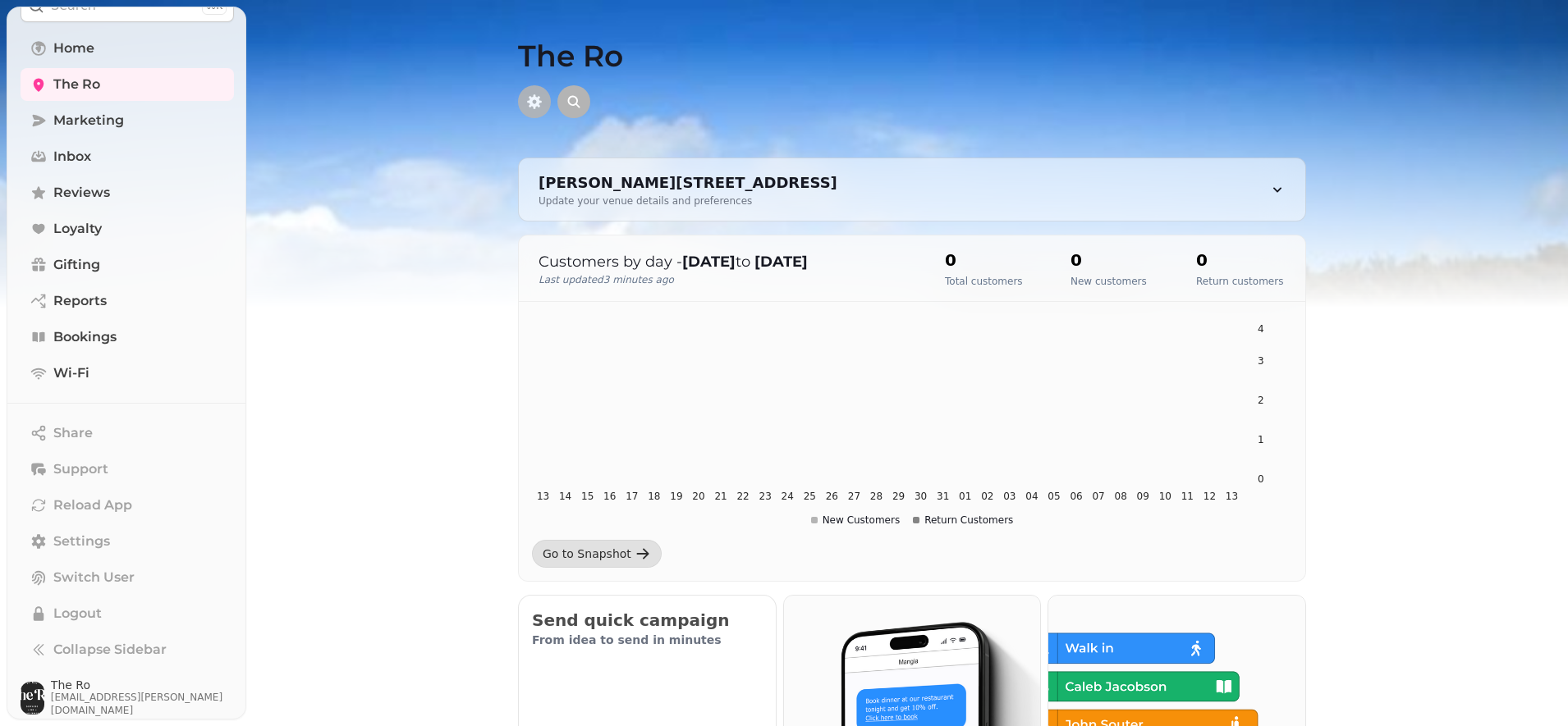
click at [527, 103] on icon "button" at bounding box center [534, 101] width 15 height 15
select select "**********"
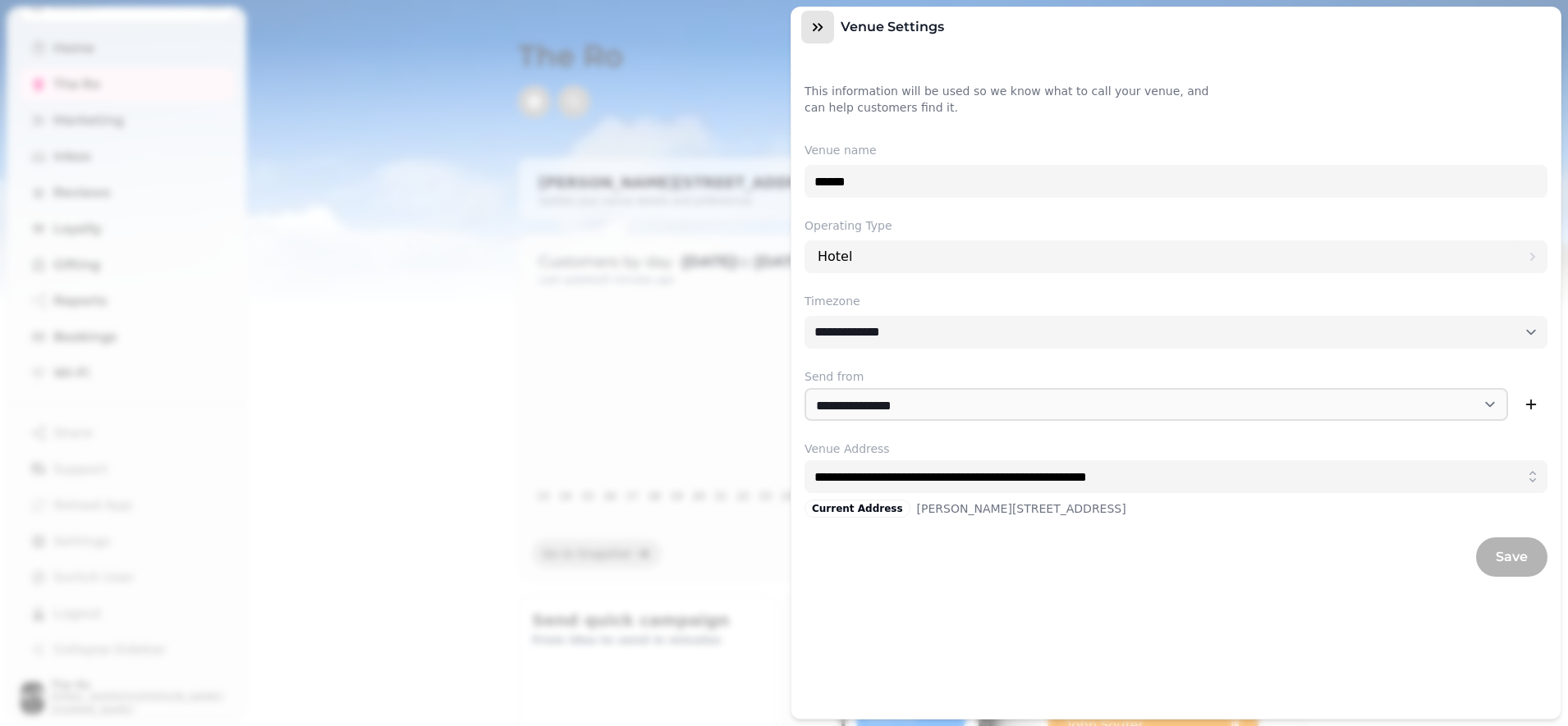
click at [818, 17] on button "button" at bounding box center [818, 27] width 33 height 33
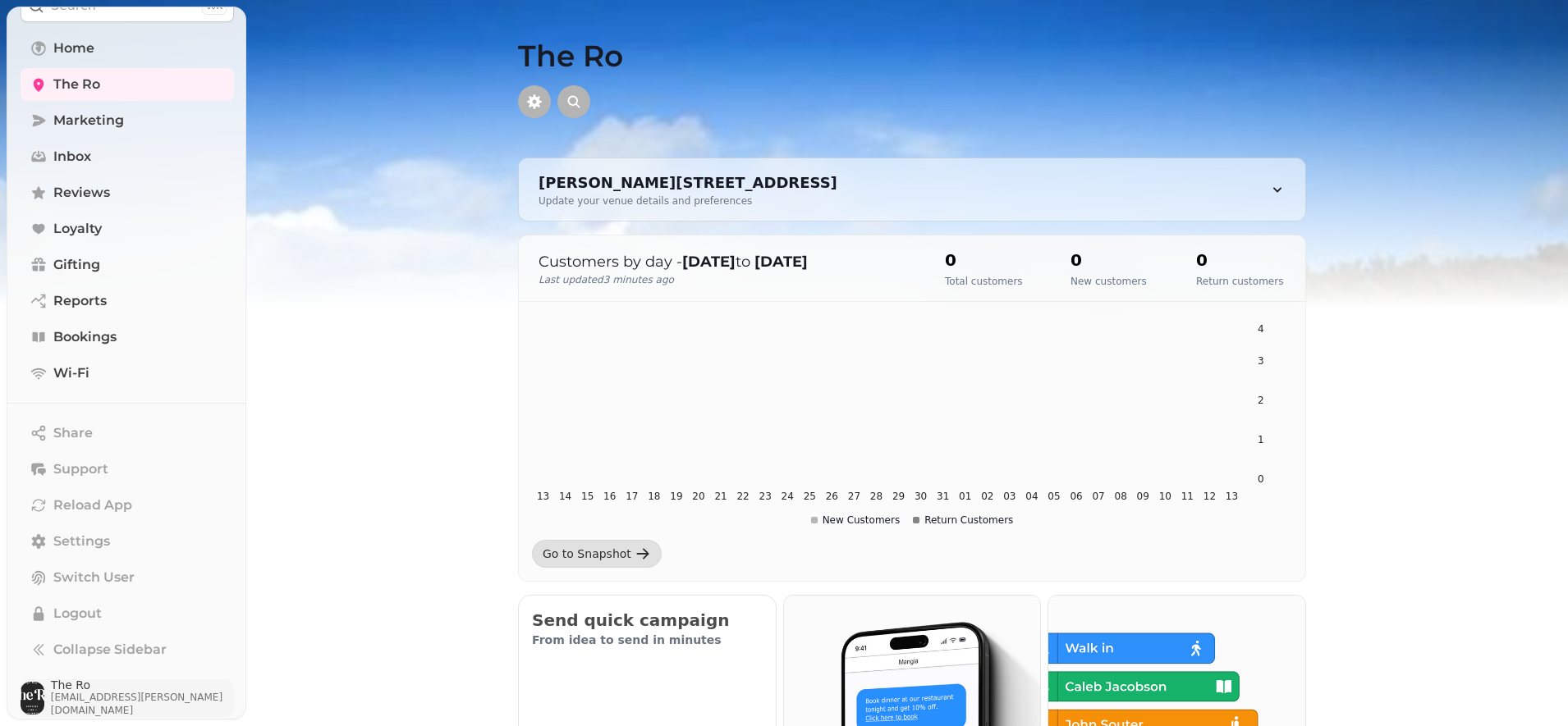
click at [144, 691] on span "The Ro" at bounding box center [143, 685] width 183 height 11
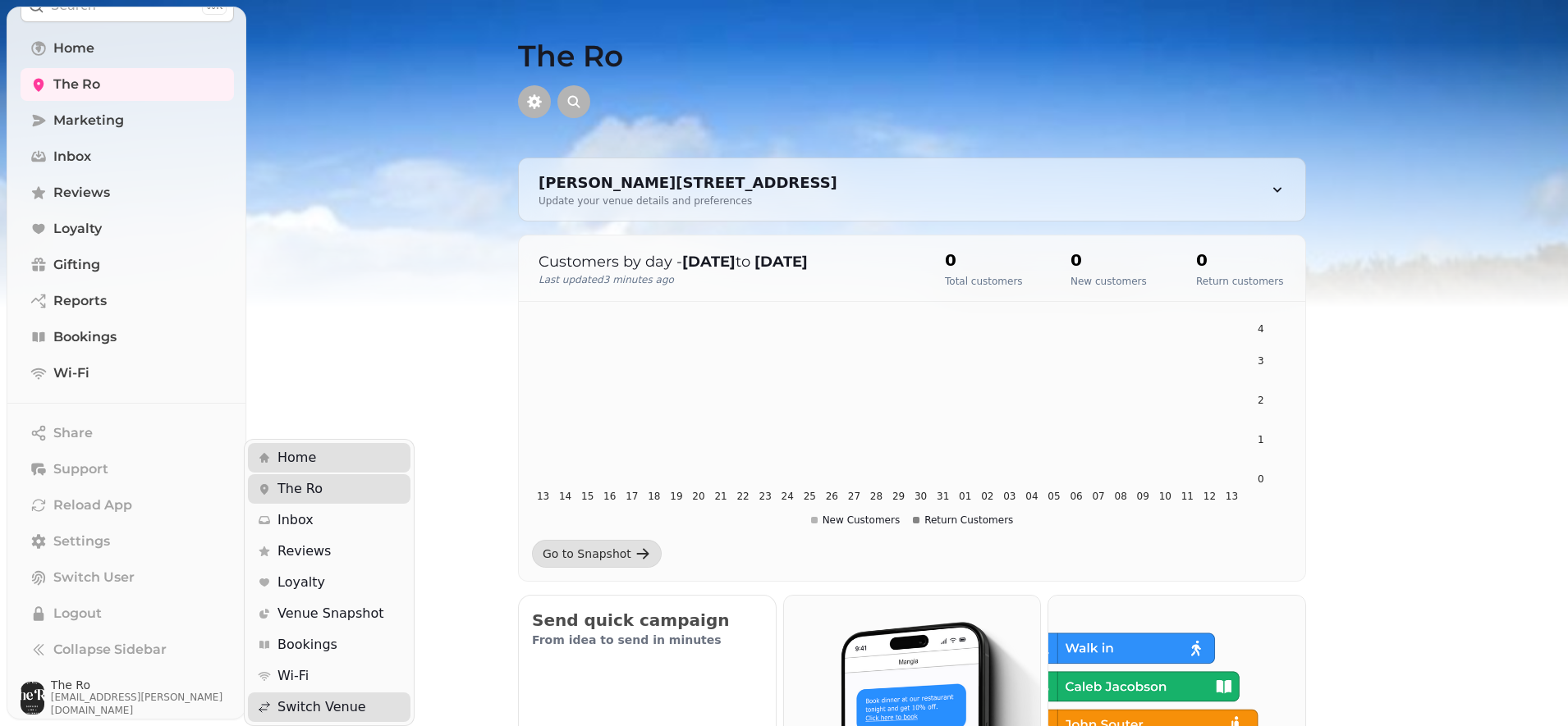
click at [68, 440] on div "Share Support Reload App Settings Switch User Logout Collapse Sidebar The Ro be…" at bounding box center [127, 563] width 240 height 321
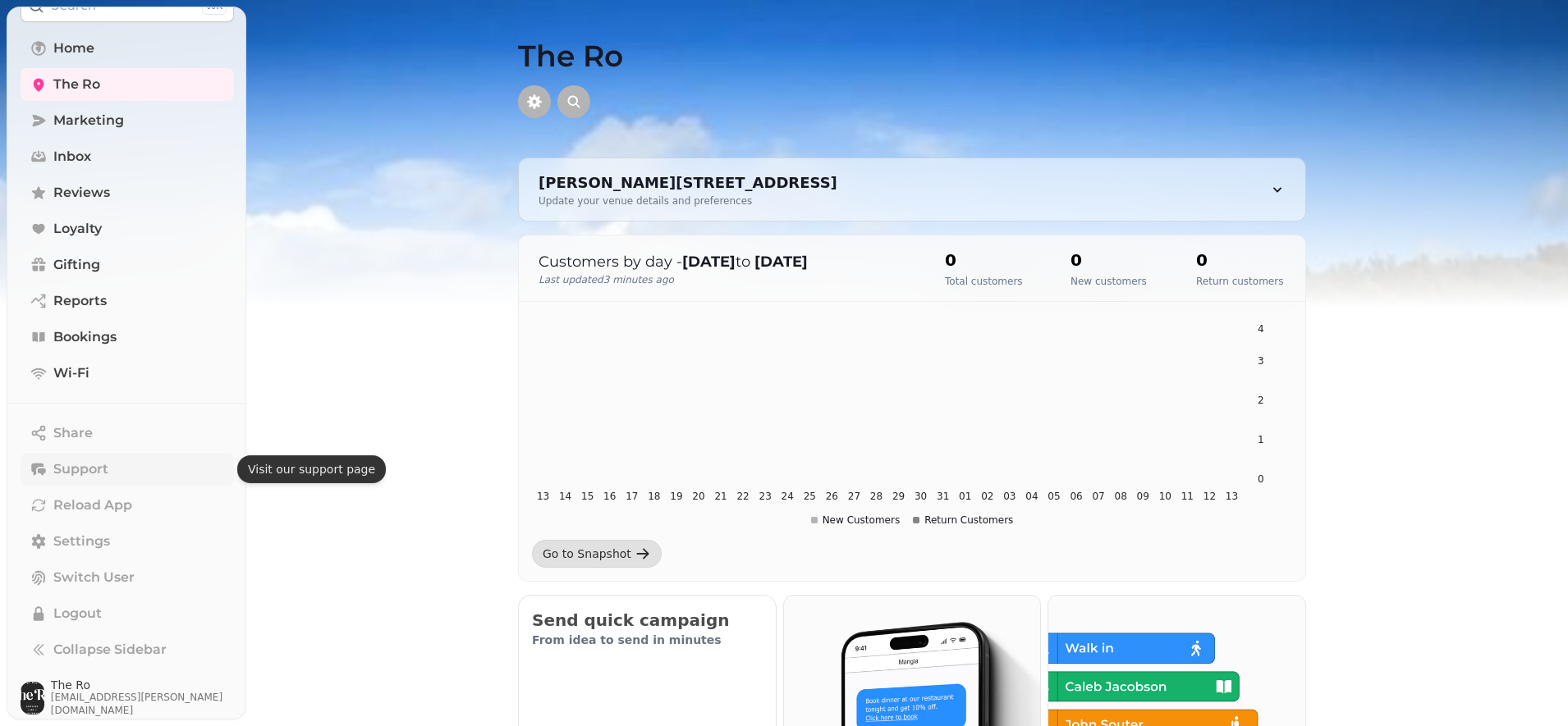
click at [68, 469] on span "Support" at bounding box center [81, 469] width 55 height 20
click at [98, 686] on span "The Ro" at bounding box center [143, 685] width 183 height 11
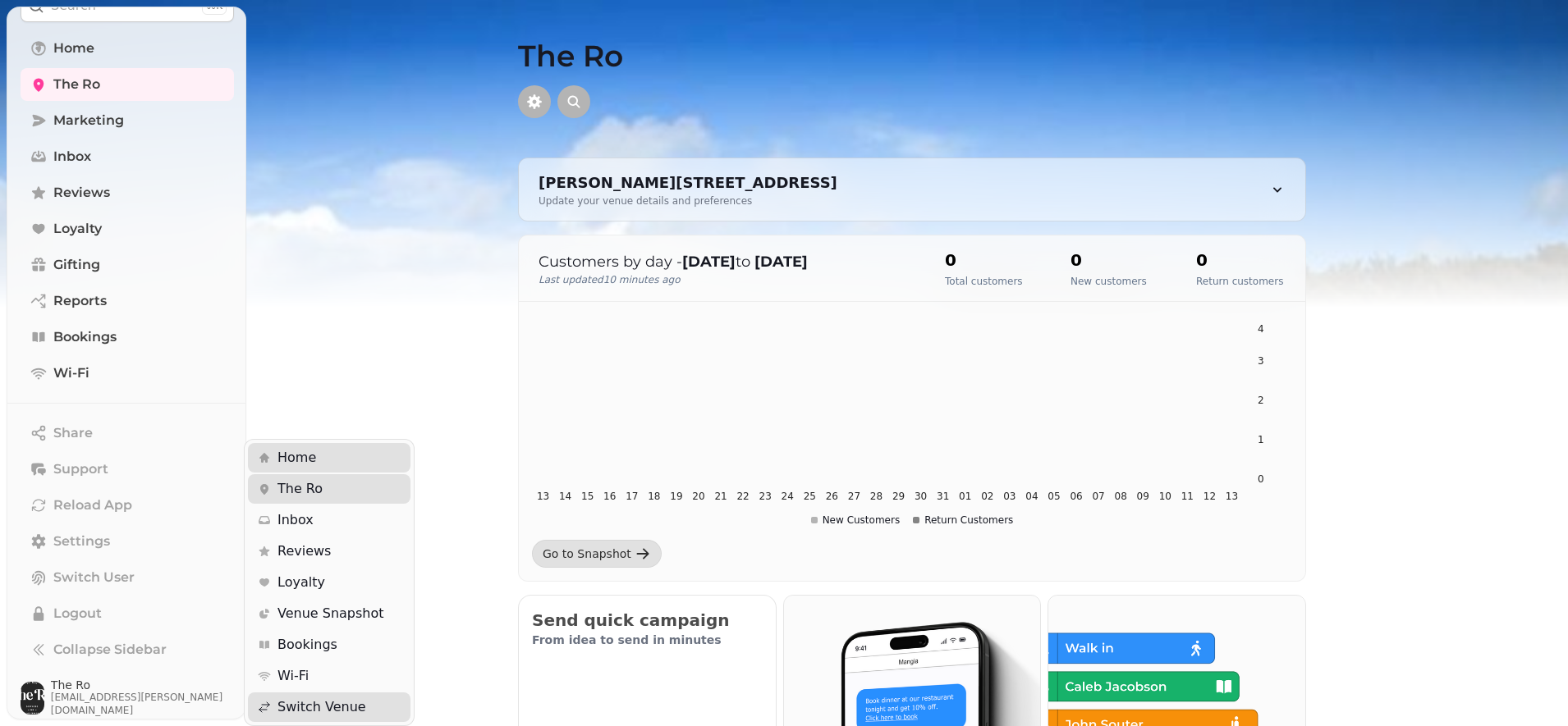
click at [126, 609] on div "Share Support Reload App Settings Switch User Logout Collapse Sidebar The Ro be…" at bounding box center [127, 563] width 240 height 321
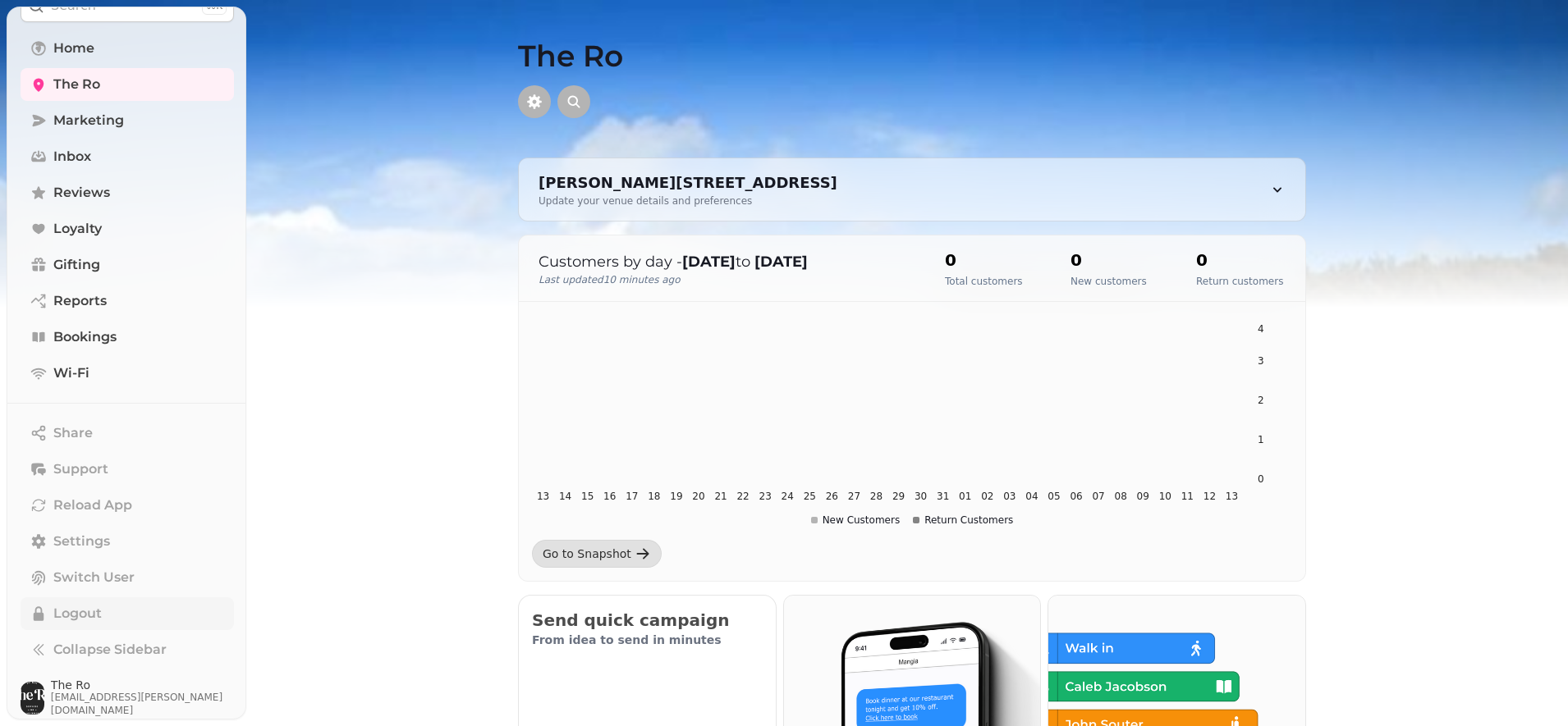
click at [85, 613] on span "Logout" at bounding box center [78, 614] width 48 height 20
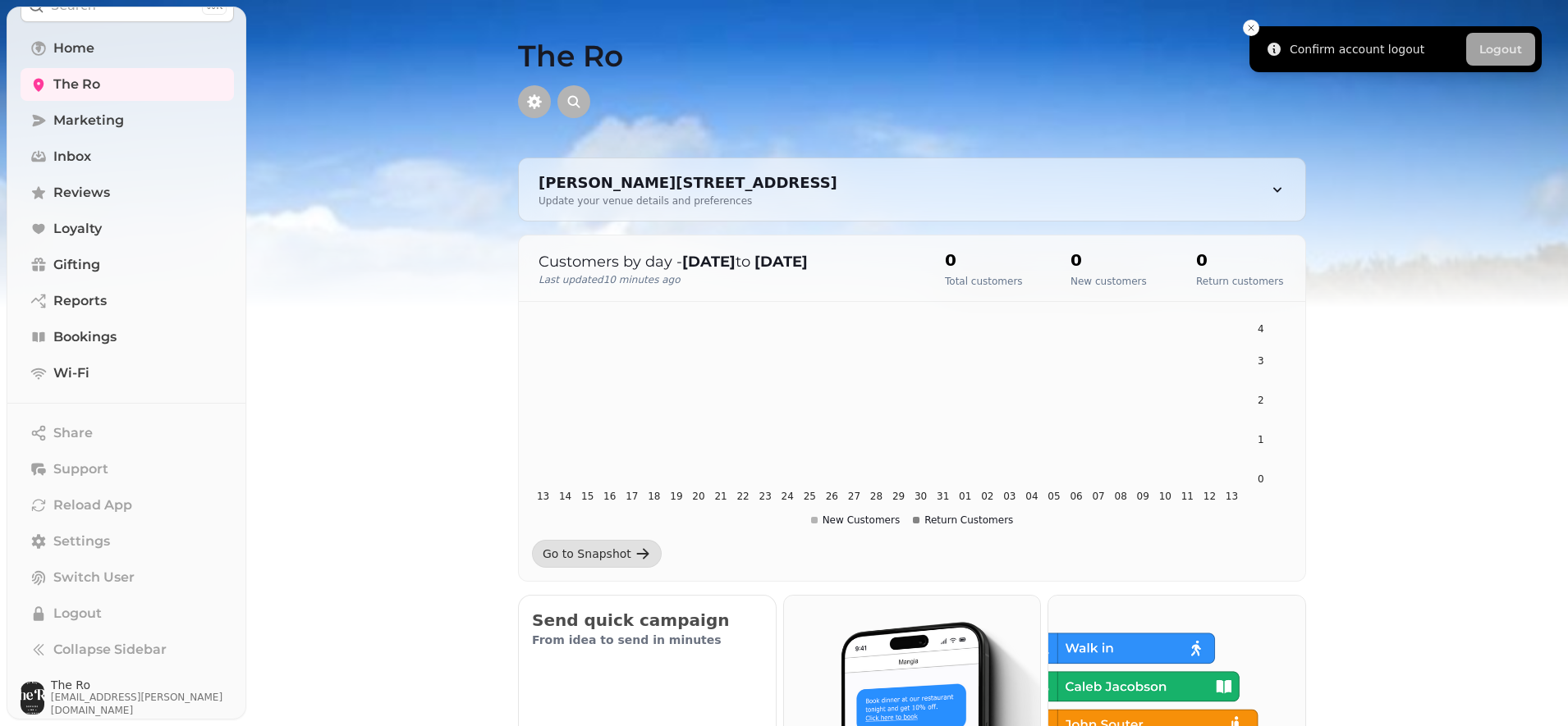
click at [1482, 49] on button "Logout" at bounding box center [1501, 49] width 69 height 33
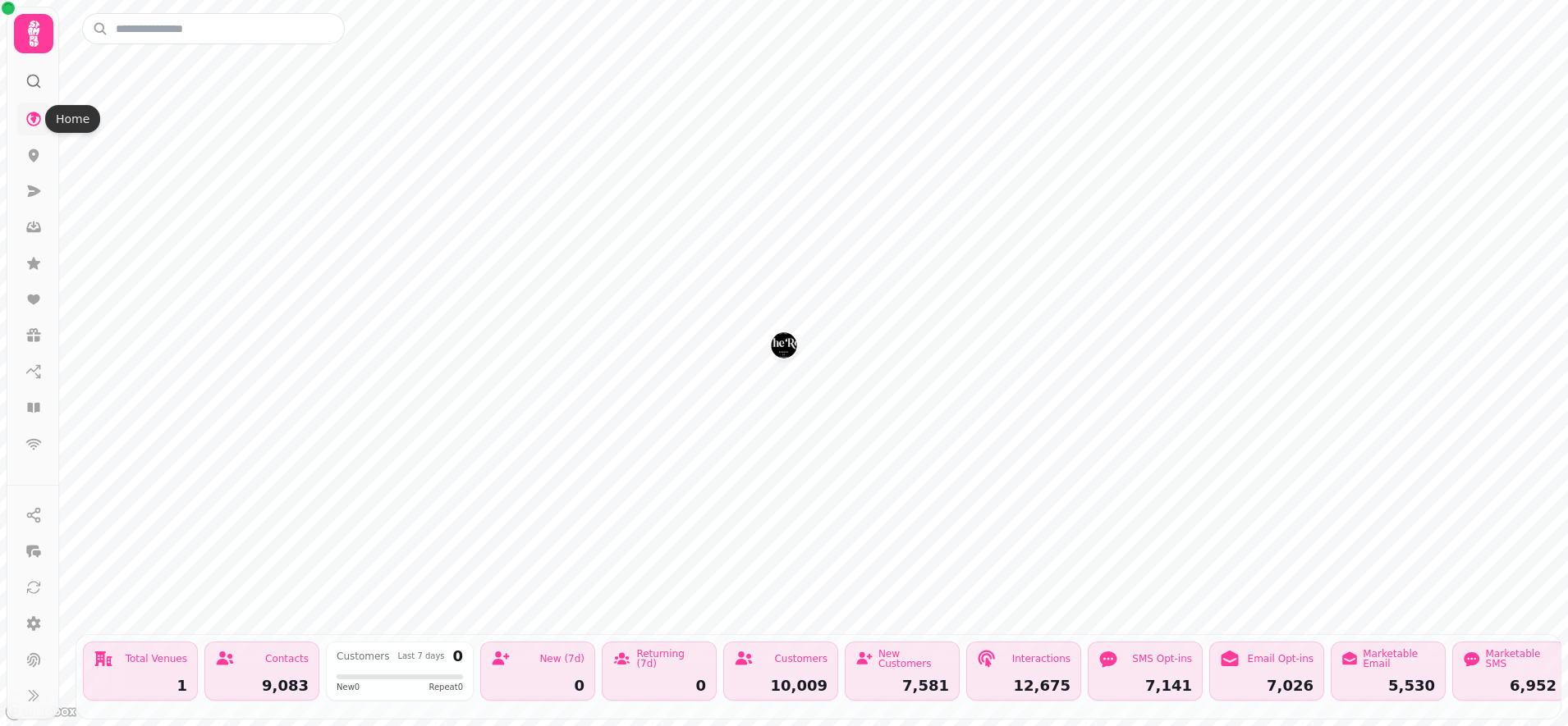
click at [35, 124] on icon at bounding box center [33, 118] width 15 height 15
click at [25, 183] on icon at bounding box center [33, 191] width 16 height 16
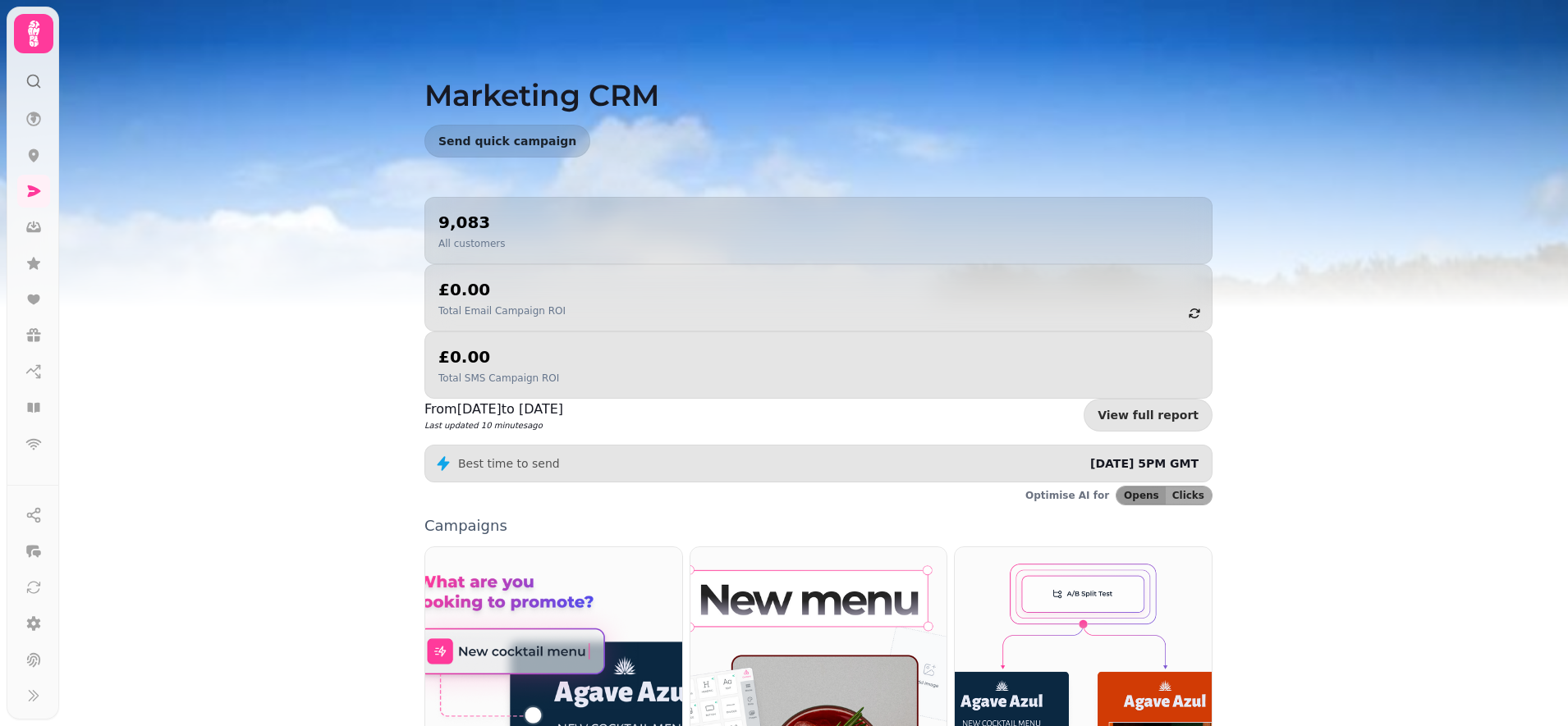
click at [25, 20] on icon at bounding box center [34, 34] width 33 height 33
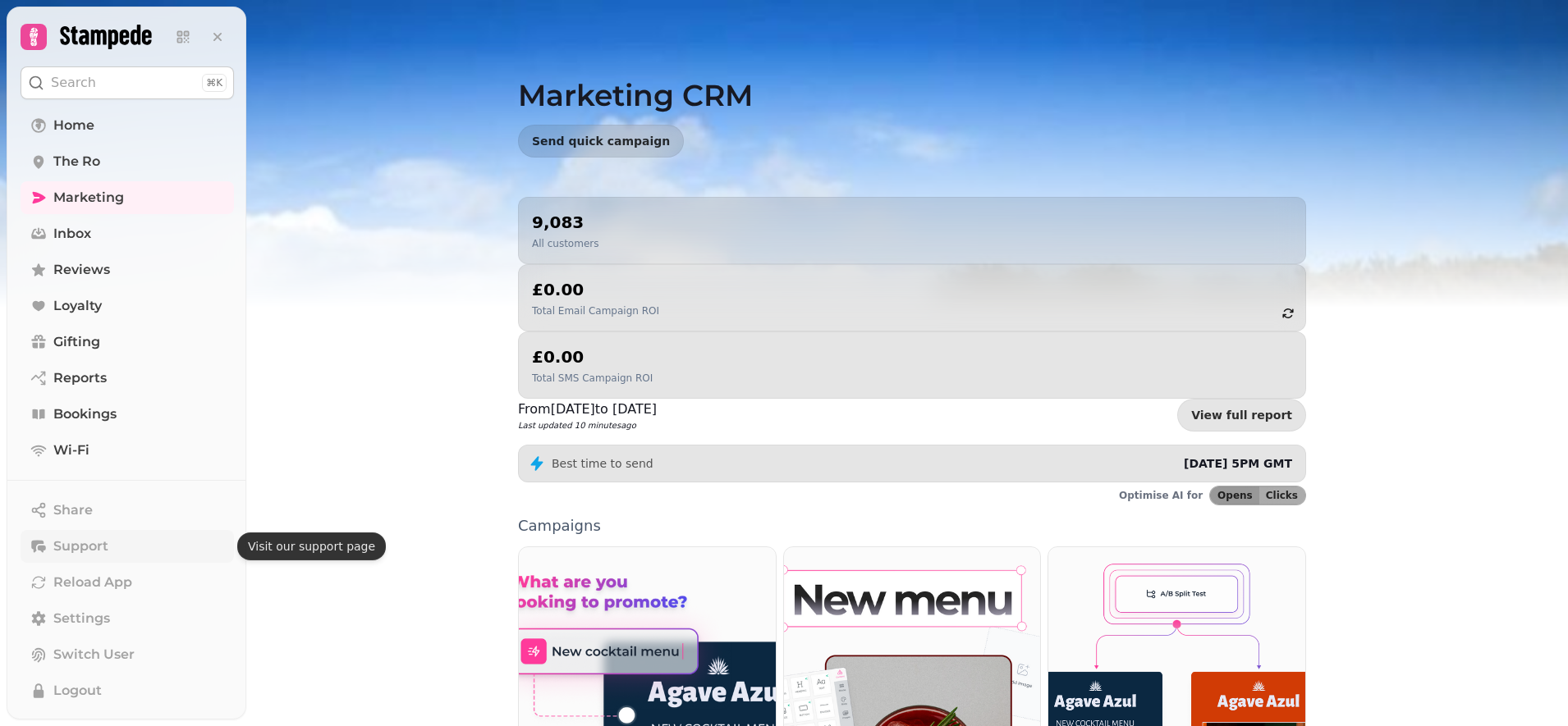
click at [164, 551] on button "Support" at bounding box center [127, 546] width 214 height 33
click at [91, 619] on span "Settings" at bounding box center [82, 618] width 57 height 20
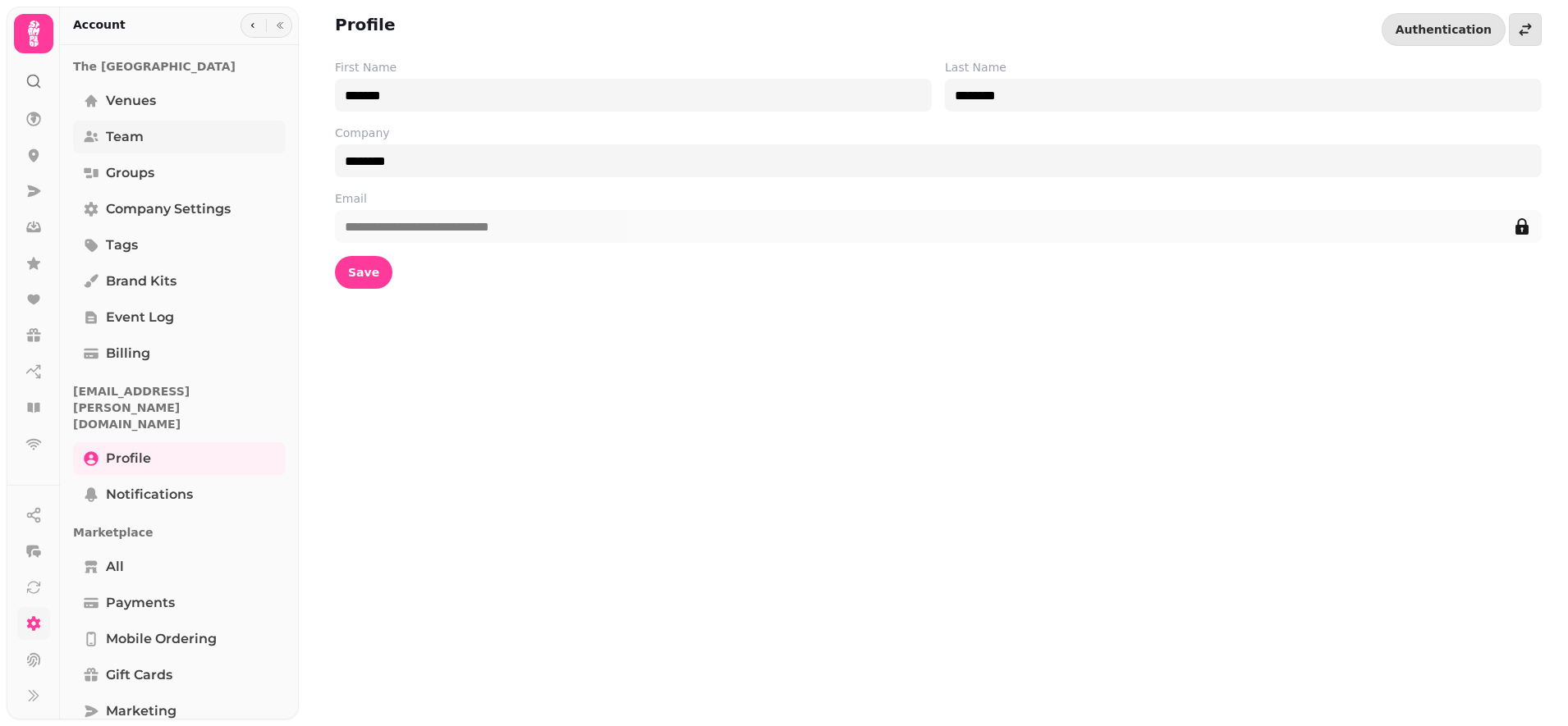
click at [162, 132] on link "Team" at bounding box center [179, 137] width 213 height 33
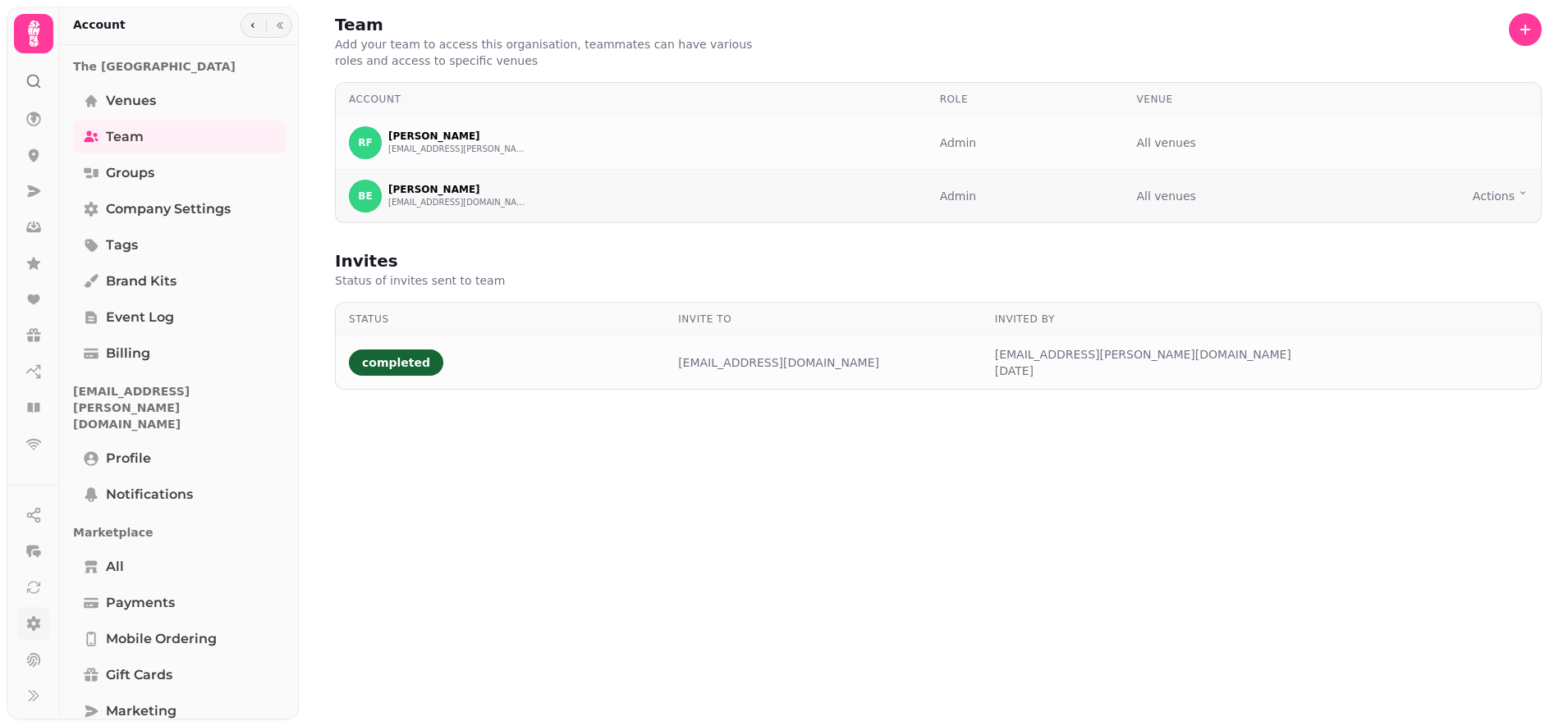
click at [1501, 197] on html "Team Add your team to access this organisation, teammates can have various role…" at bounding box center [784, 363] width 1568 height 726
click at [1493, 226] on button "Remove person" at bounding box center [1489, 226] width 150 height 29
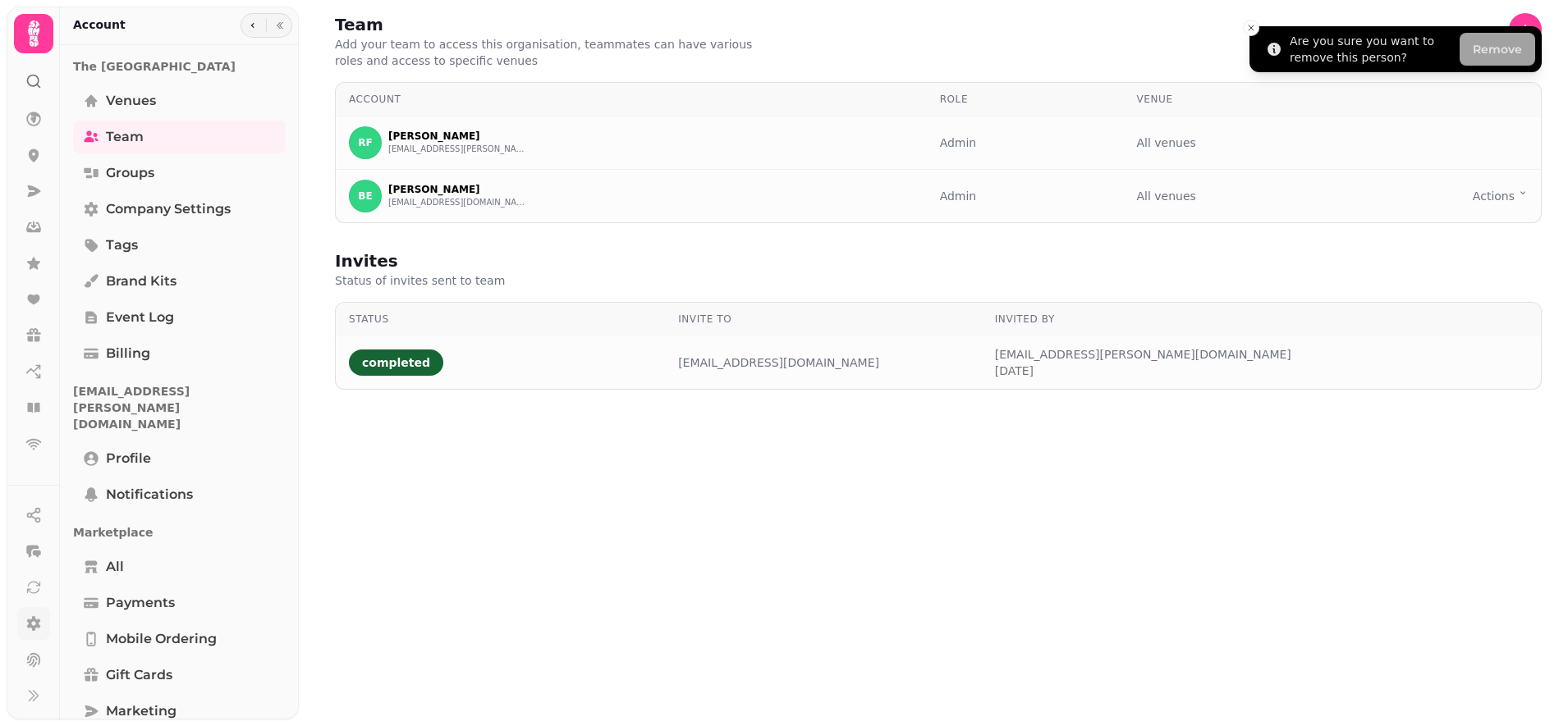
click at [1497, 52] on button "Remove" at bounding box center [1497, 49] width 75 height 33
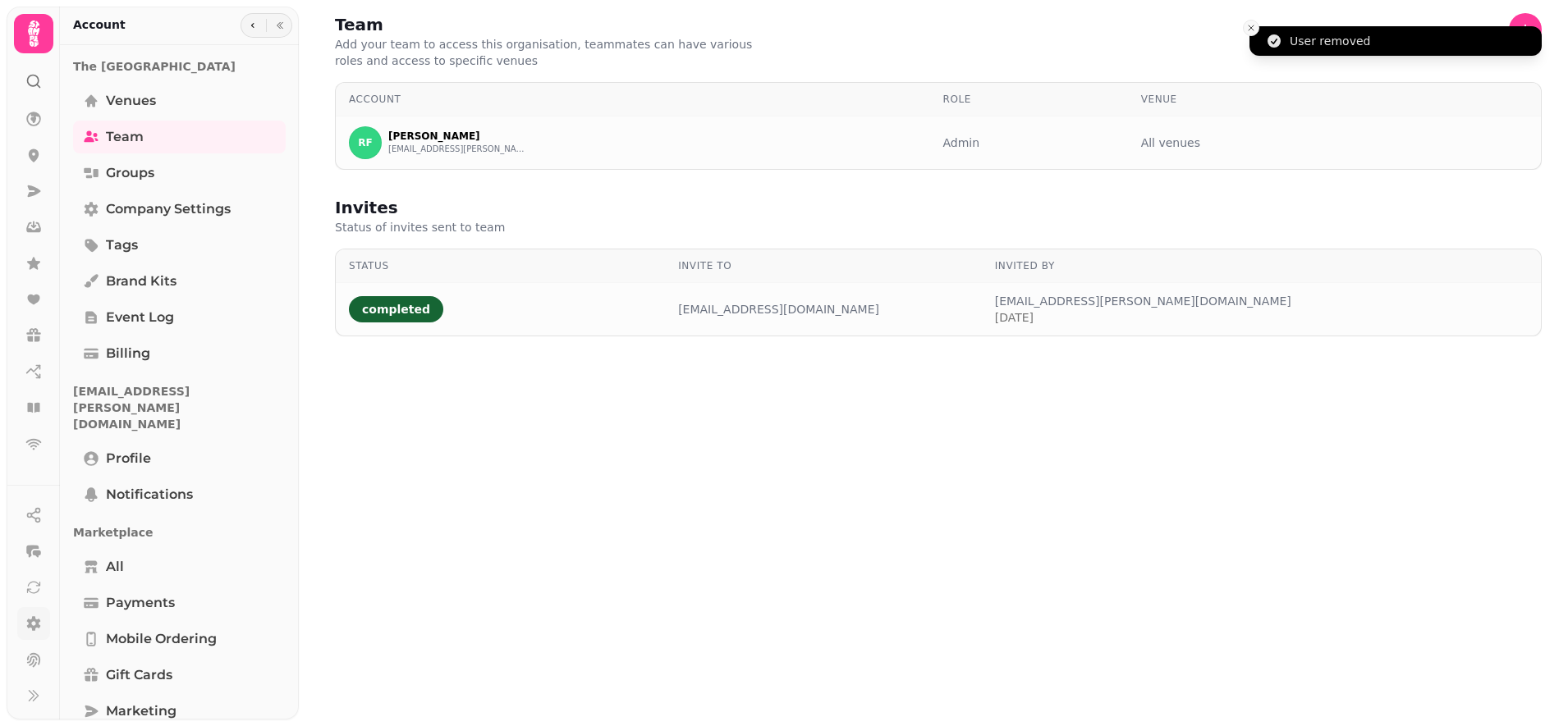
click at [1251, 29] on icon "Close toast" at bounding box center [1251, 28] width 10 height 10
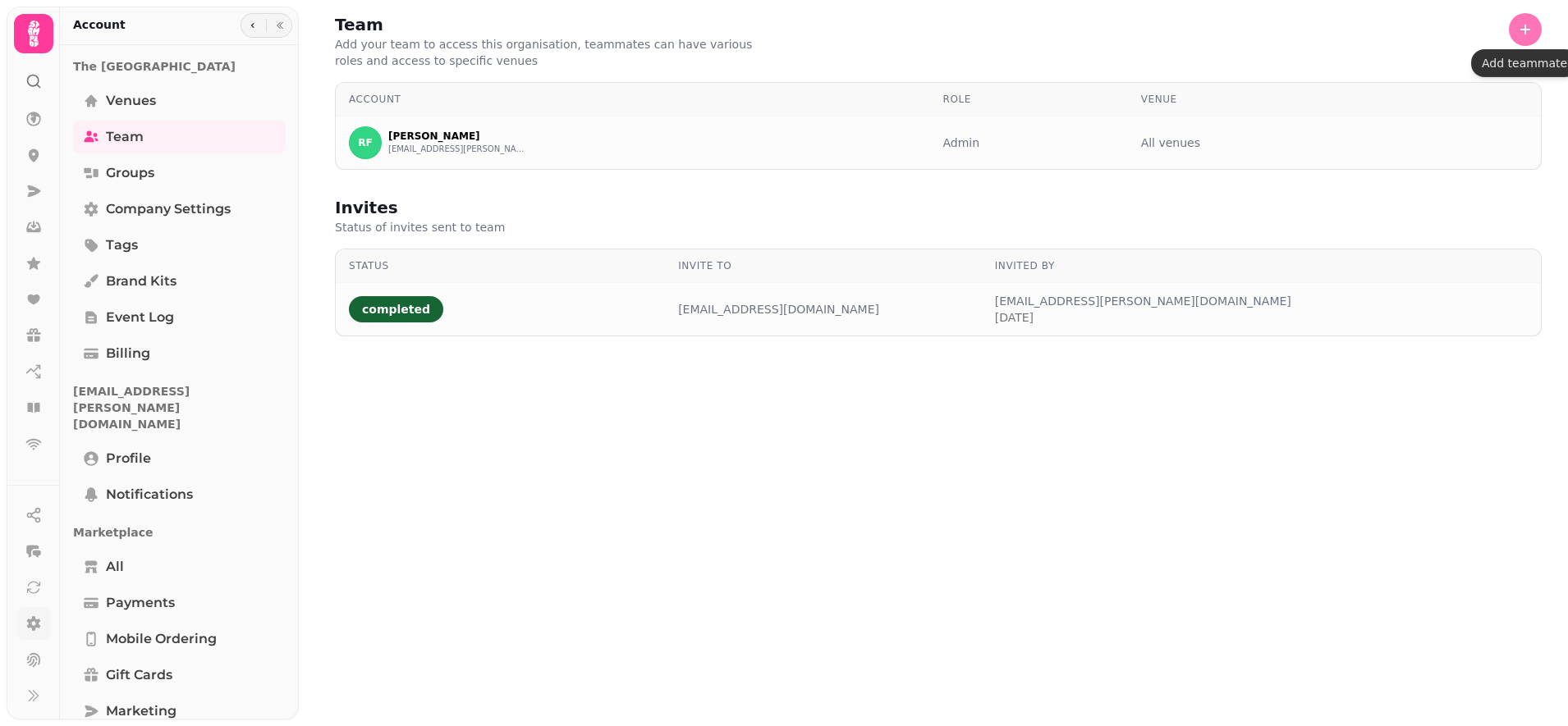
click at [1526, 31] on icon "button" at bounding box center [1525, 29] width 16 height 16
select select "*****"
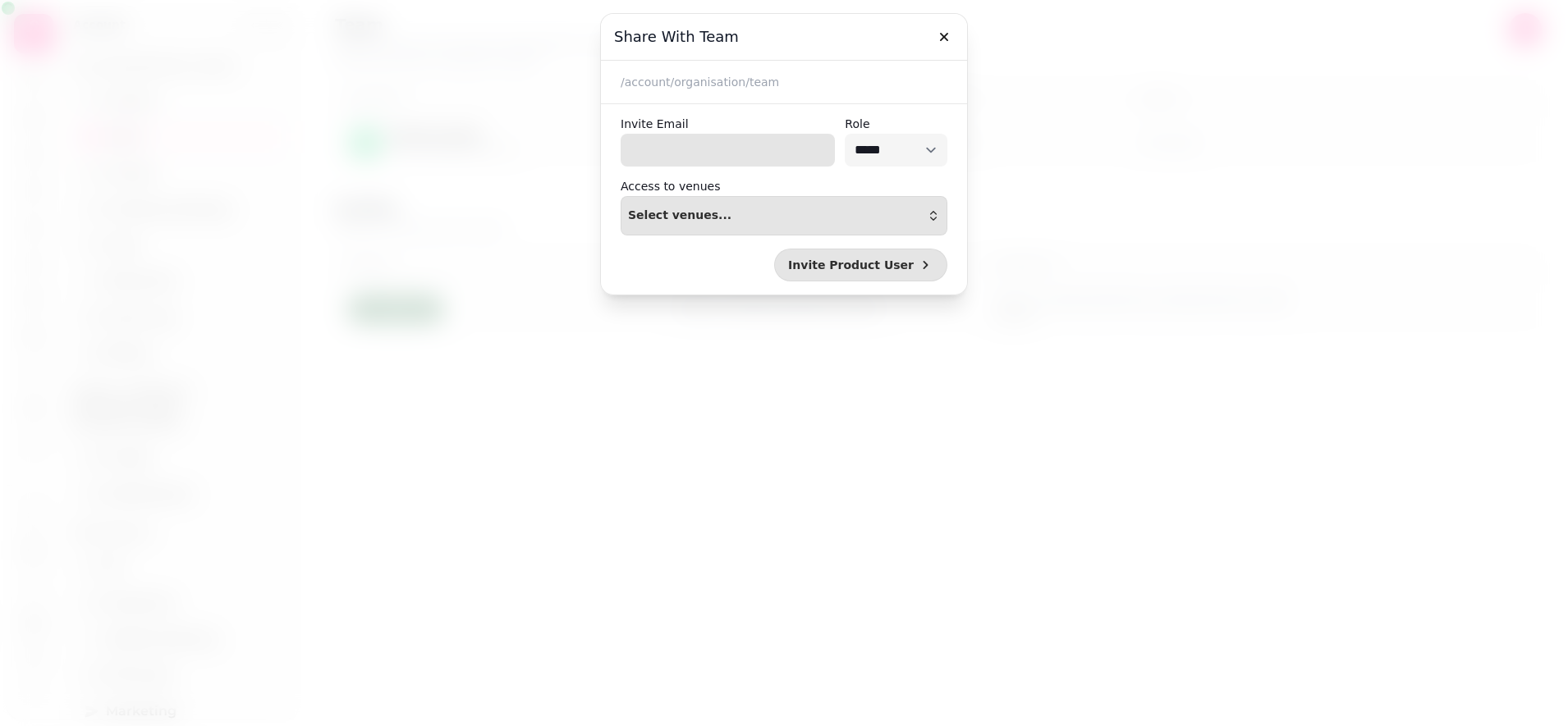
click at [660, 155] on input "Invite Email" at bounding box center [728, 150] width 214 height 33
type input "**********"
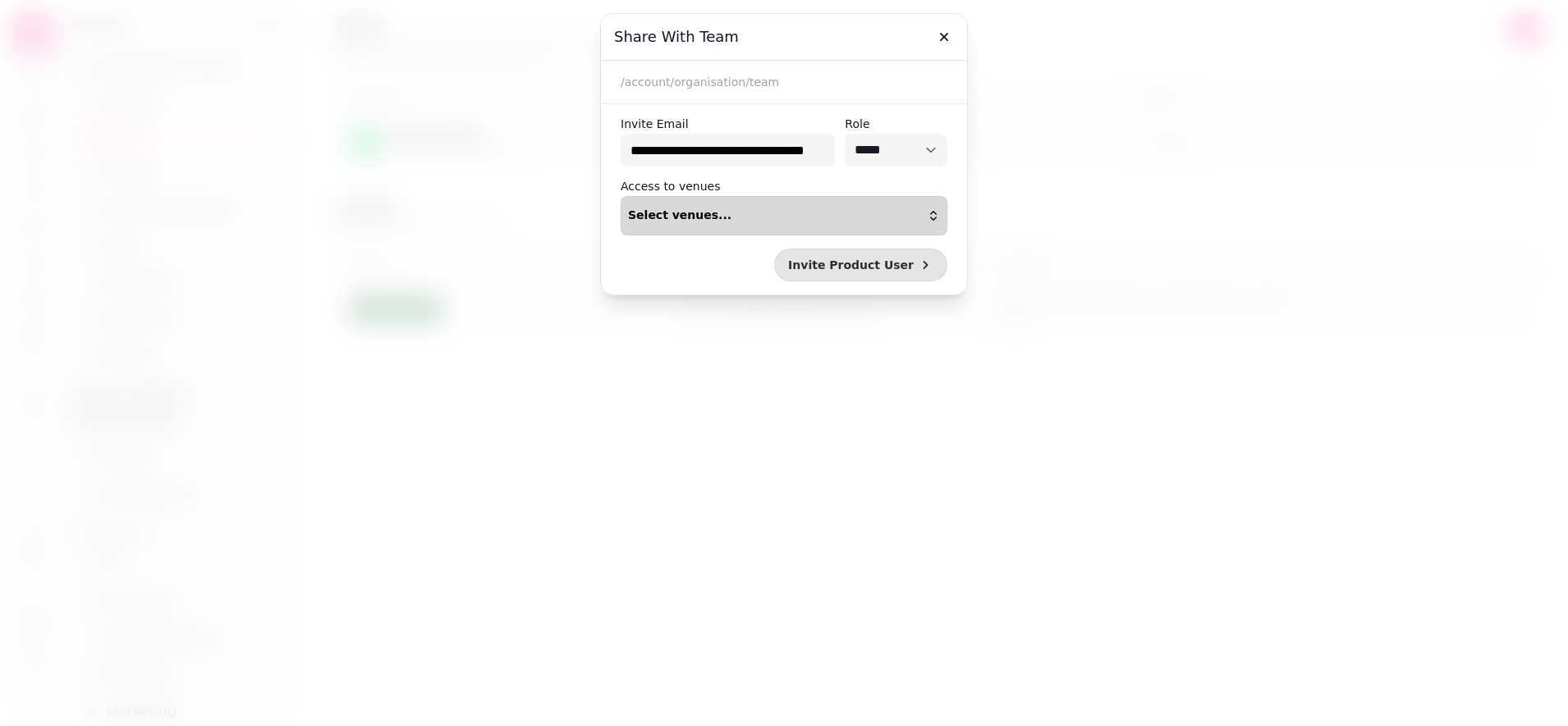
click at [859, 224] on button "Select venues..." at bounding box center [784, 216] width 327 height 40
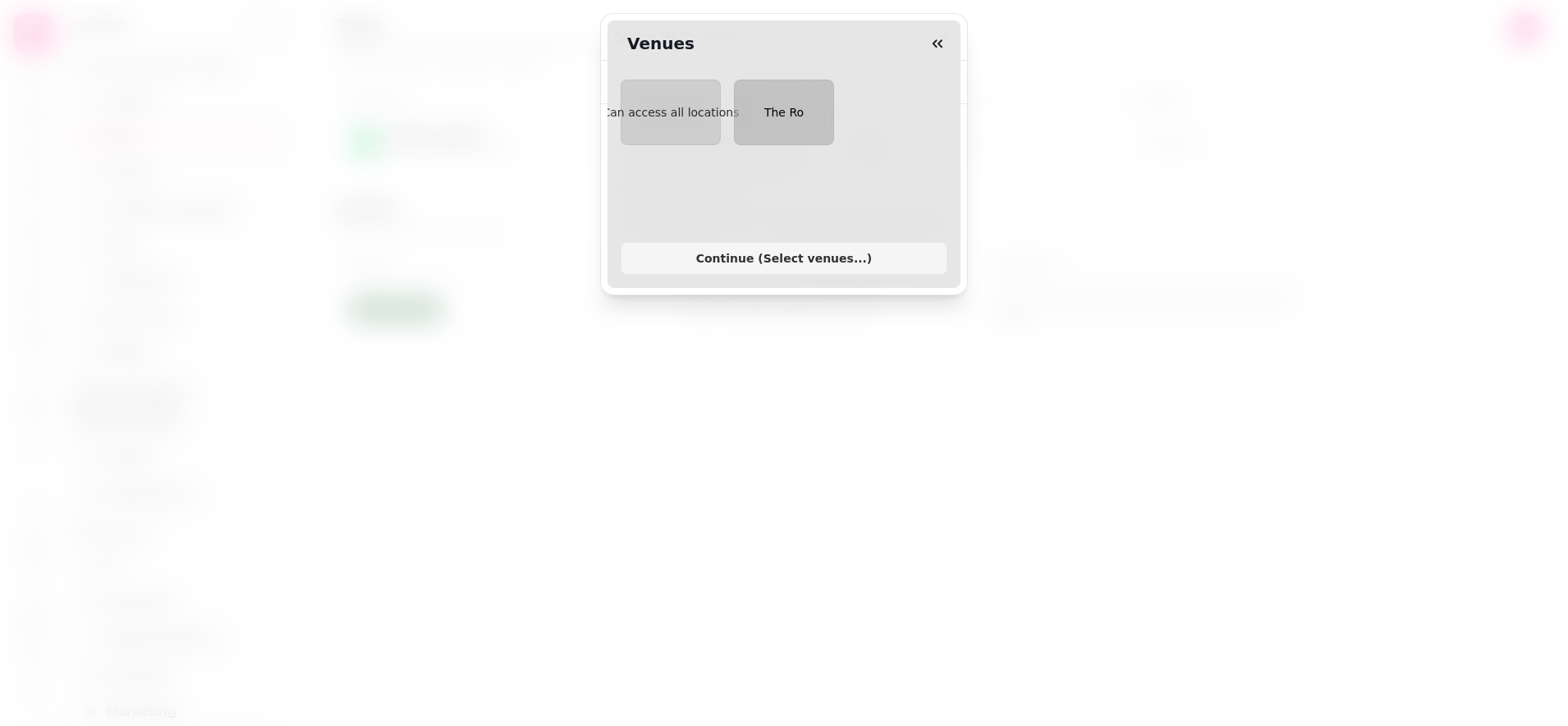
click at [771, 115] on span "The Ro" at bounding box center [784, 111] width 40 height 13
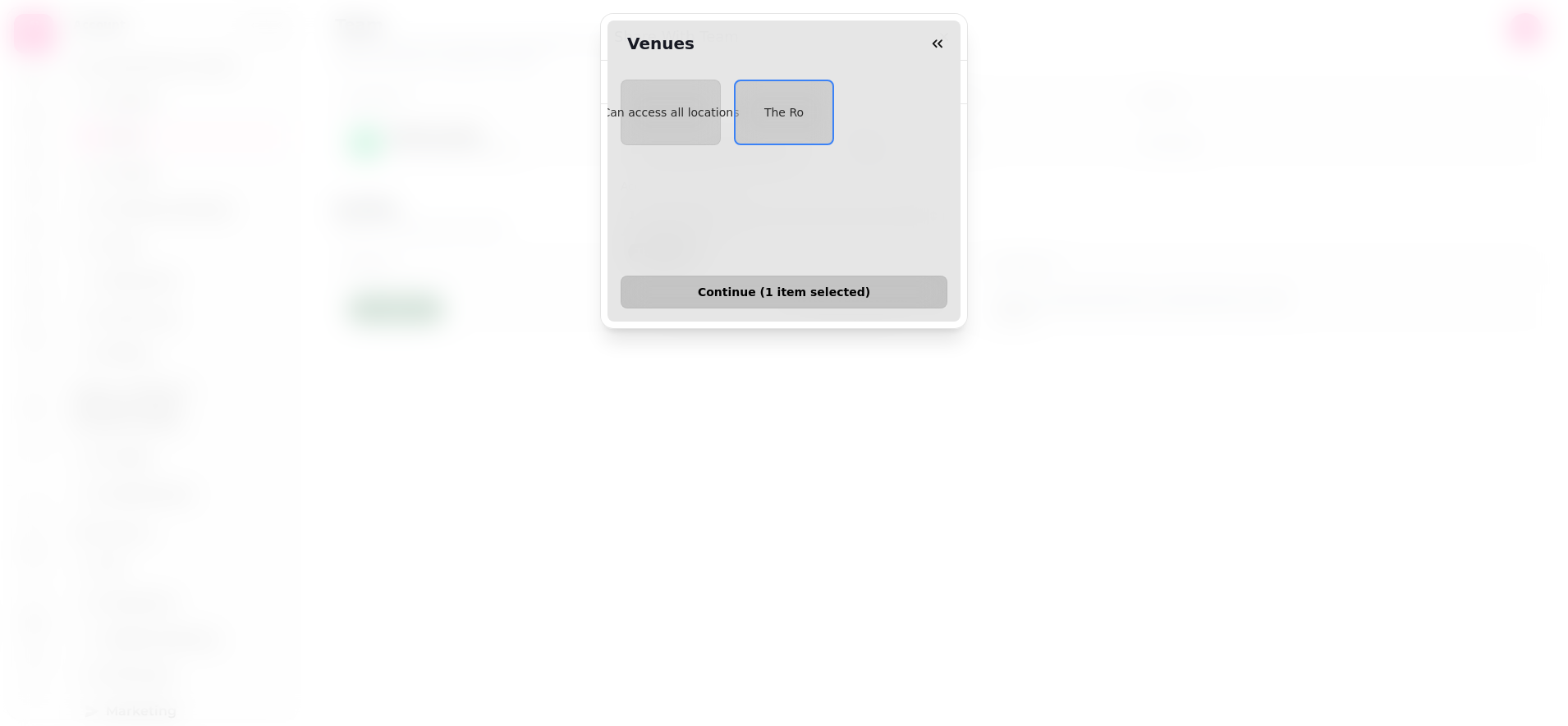
click at [838, 286] on span "Continue ( 1 item selected )" at bounding box center [784, 291] width 299 height 11
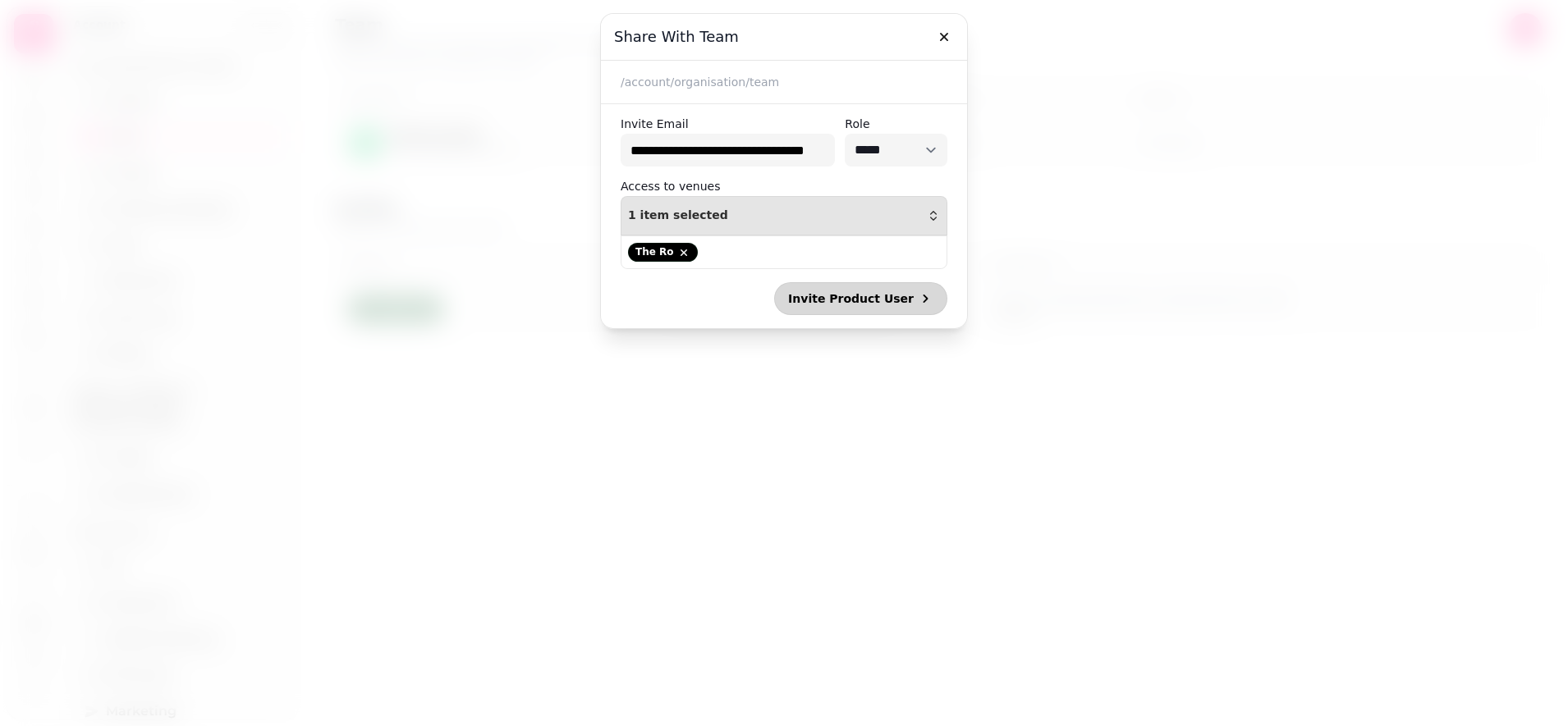
click at [861, 297] on span "Invite Product User" at bounding box center [850, 298] width 125 height 11
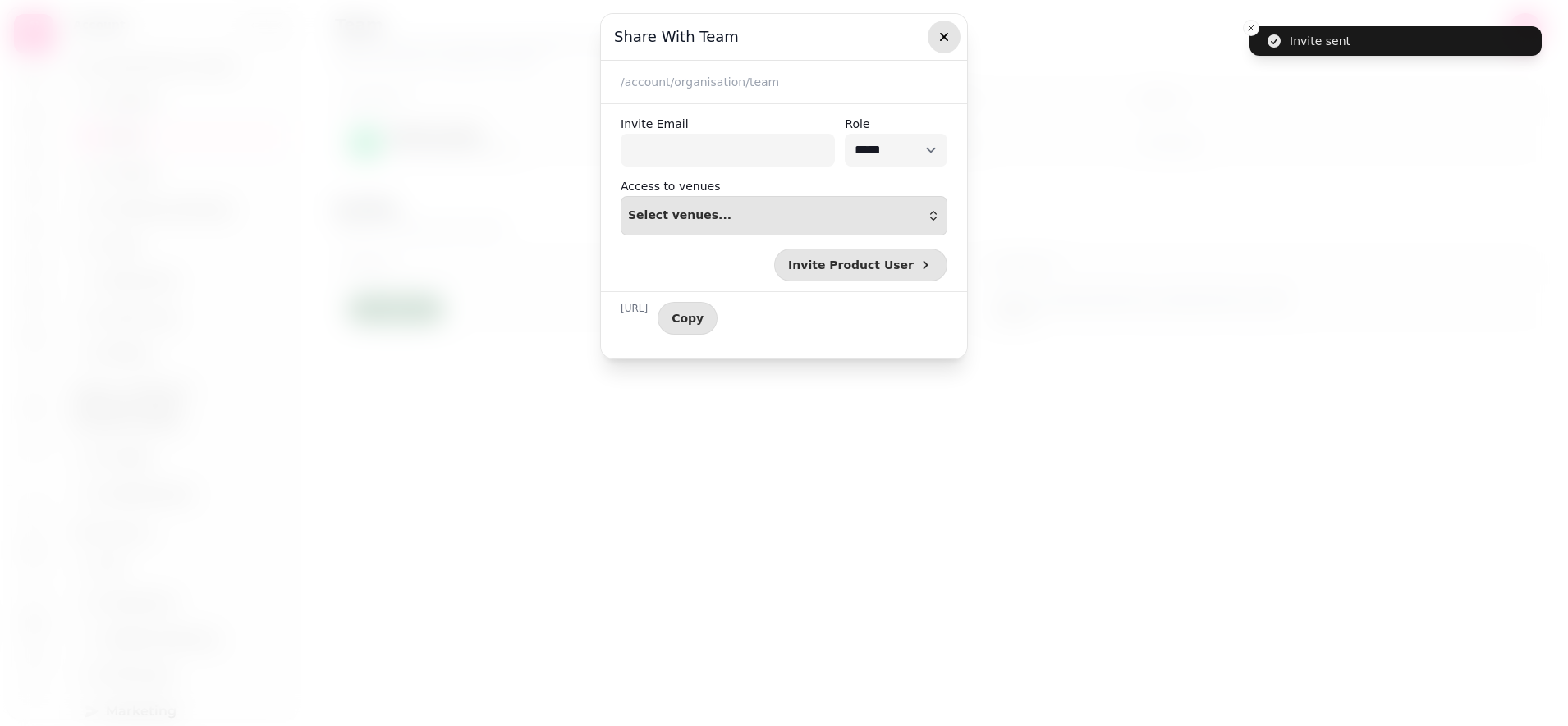
click at [939, 29] on icon "button" at bounding box center [944, 36] width 16 height 16
